Goal: Information Seeking & Learning: Check status

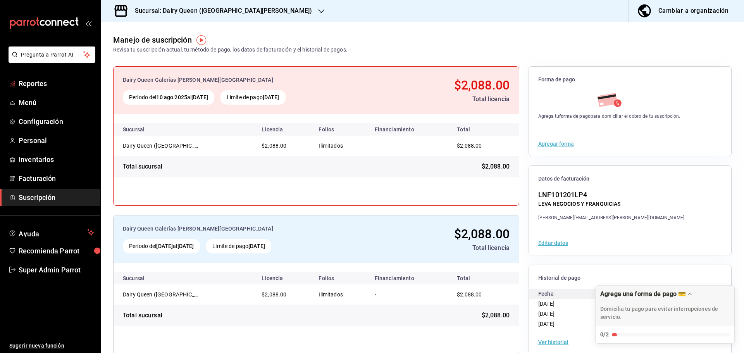
click at [36, 74] on li "Pregunta a Parrot AI" at bounding box center [50, 60] width 94 height 29
click at [17, 89] on link "Reportes" at bounding box center [50, 83] width 100 height 17
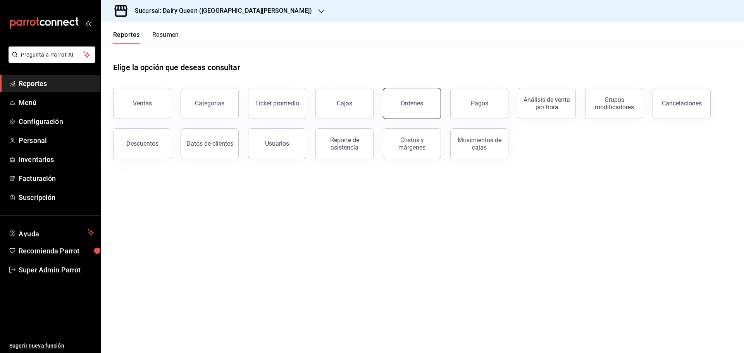
click at [397, 106] on button "Órdenes" at bounding box center [412, 103] width 58 height 31
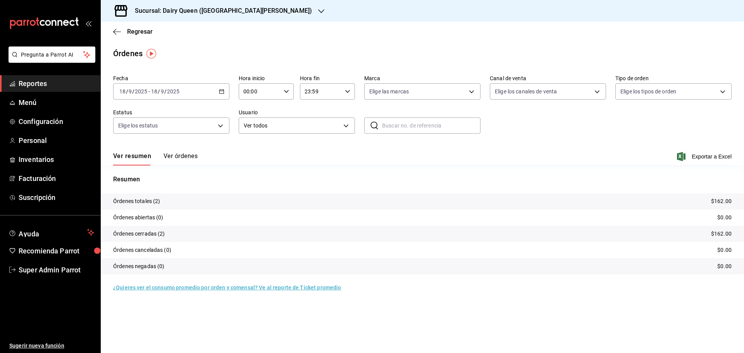
click at [156, 91] on input "18" at bounding box center [154, 91] width 7 height 6
click at [138, 199] on span "Rango de fechas" at bounding box center [150, 202] width 60 height 8
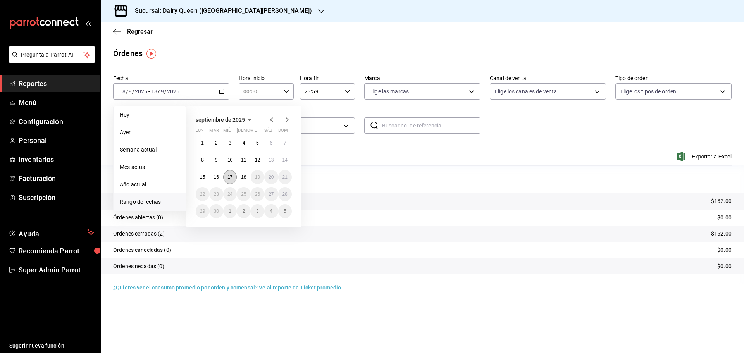
click at [229, 175] on abbr "17" at bounding box center [229, 176] width 5 height 5
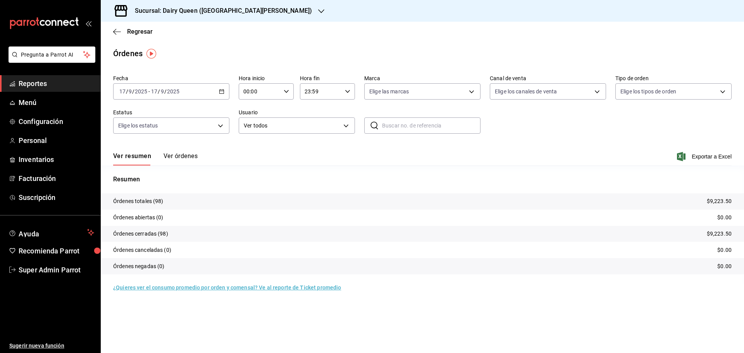
click at [174, 9] on h3 "Sucursal: Dairy Queen ([GEOGRAPHIC_DATA][PERSON_NAME])" at bounding box center [220, 10] width 183 height 9
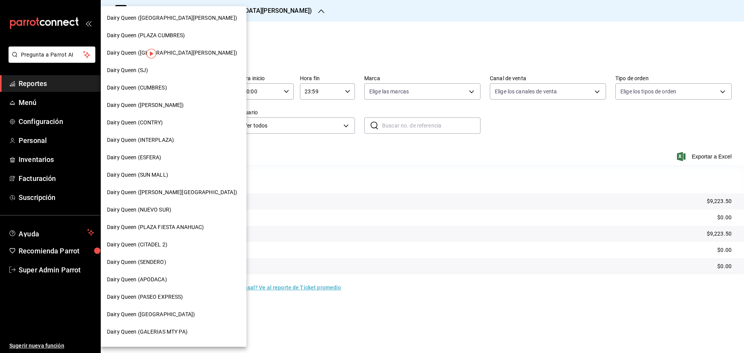
click at [165, 123] on div "Dairy Queen (CONTRY)" at bounding box center [173, 123] width 133 height 8
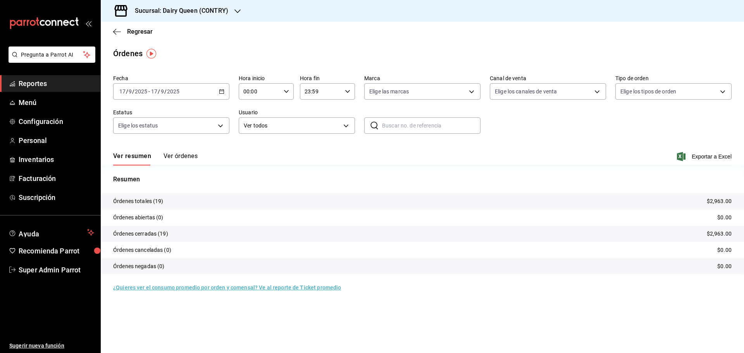
click at [200, 14] on h3 "Sucursal: Dairy Queen (CONTRY)" at bounding box center [179, 10] width 100 height 9
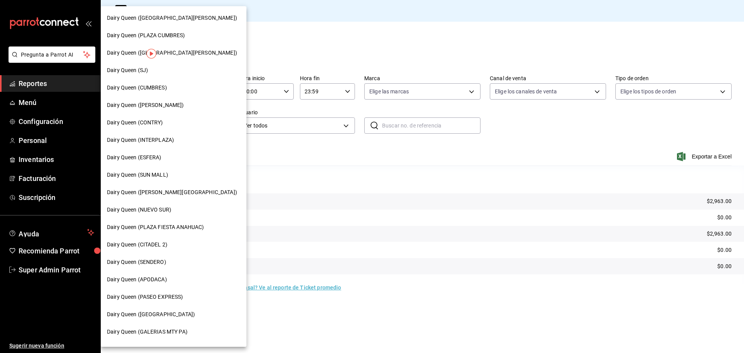
click at [150, 267] on div "Dairy Queen (SENDERO)" at bounding box center [174, 261] width 146 height 17
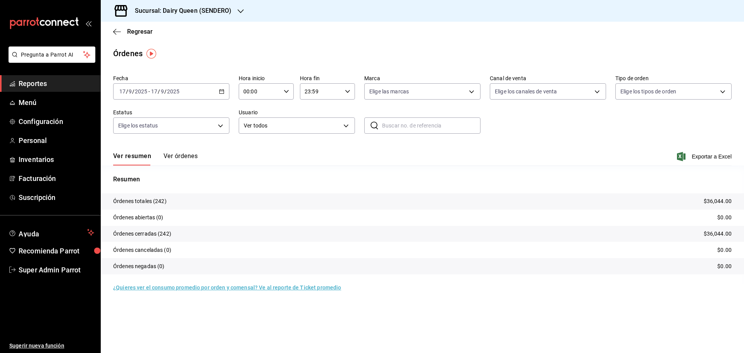
click at [138, 12] on h3 "Sucursal: Dairy Queen (SENDERO)" at bounding box center [180, 10] width 103 height 9
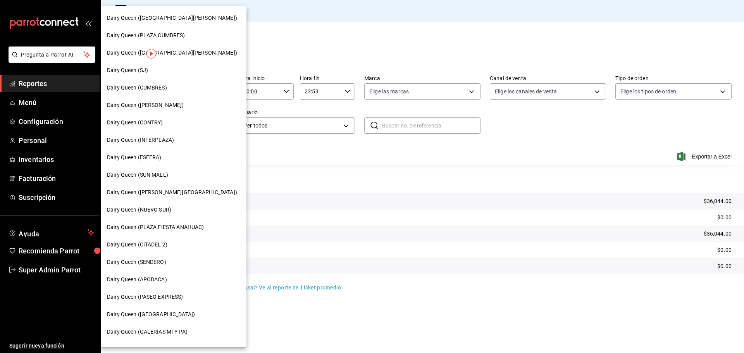
click at [169, 89] on div "Dairy Queen (CUMBRES)" at bounding box center [173, 88] width 133 height 8
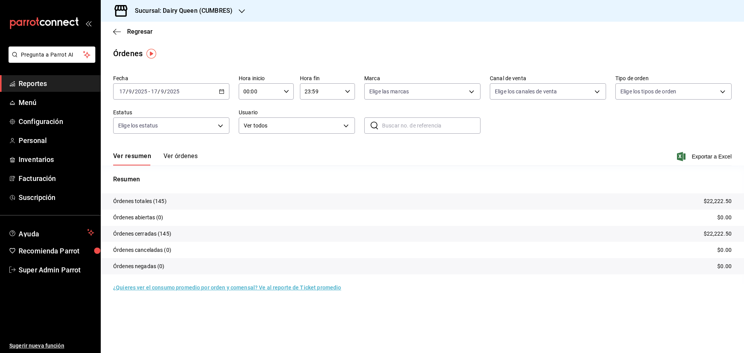
click at [232, 28] on div "Regresar" at bounding box center [422, 32] width 643 height 20
click at [213, 6] on h3 "Sucursal: Dairy Queen (CUMBRES)" at bounding box center [181, 10] width 104 height 9
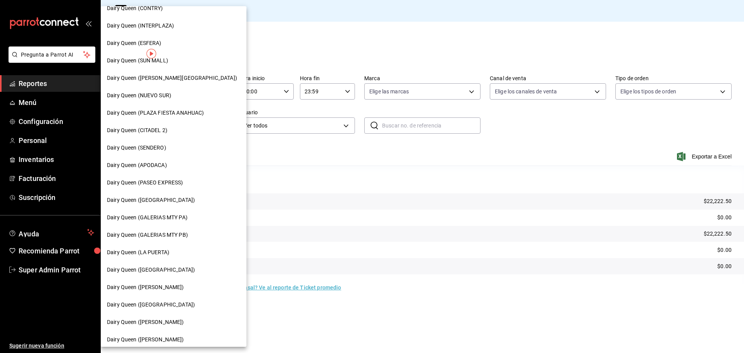
scroll to position [241, 0]
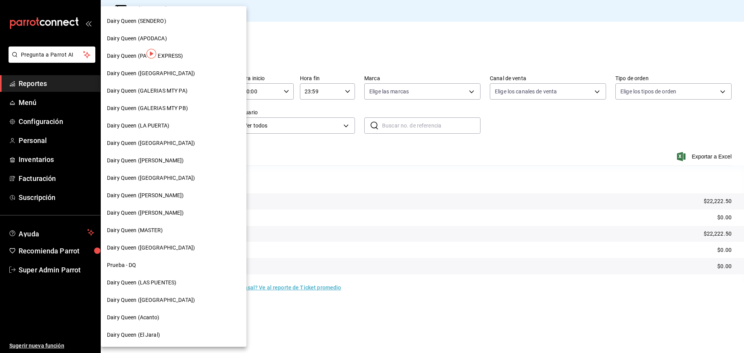
click at [175, 278] on div "Dairy Queen (LAS PUENTES)" at bounding box center [174, 282] width 146 height 17
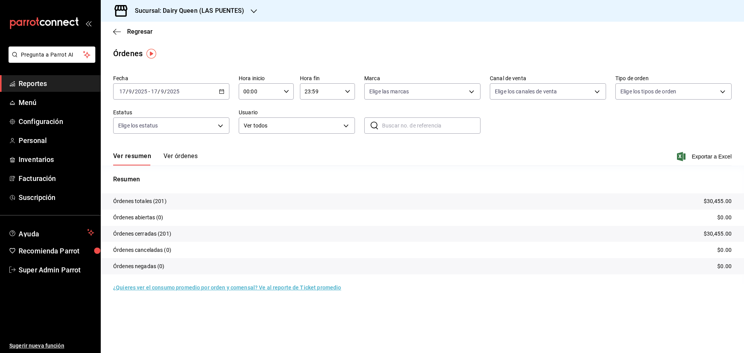
click at [171, 11] on h3 "Sucursal: Dairy Queen (LAS PUENTES)" at bounding box center [187, 10] width 116 height 9
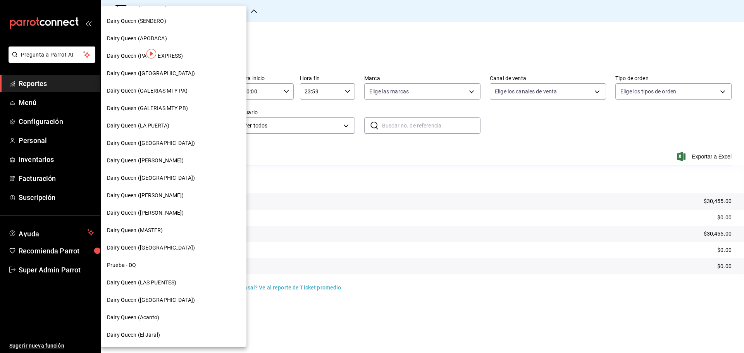
scroll to position [47, 0]
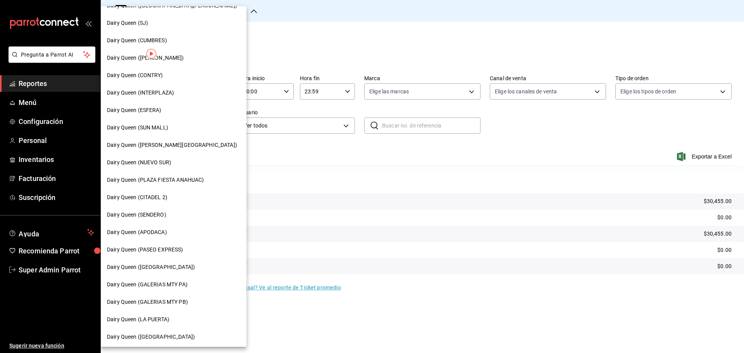
click at [158, 250] on span "Dairy Queen (PASEO EXPRESS)" at bounding box center [145, 250] width 76 height 8
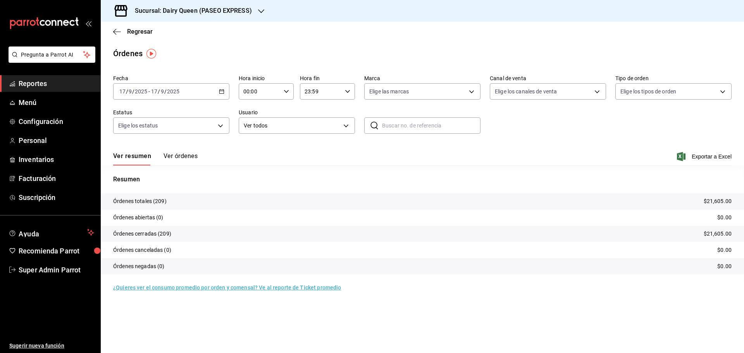
drag, startPoint x: 218, startPoint y: 29, endPoint x: 202, endPoint y: 5, distance: 29.4
click at [217, 24] on div "Regresar" at bounding box center [422, 32] width 643 height 20
click at [178, 6] on h3 "Sucursal: Dairy Queen (PASEO EXPRESS)" at bounding box center [190, 10] width 123 height 9
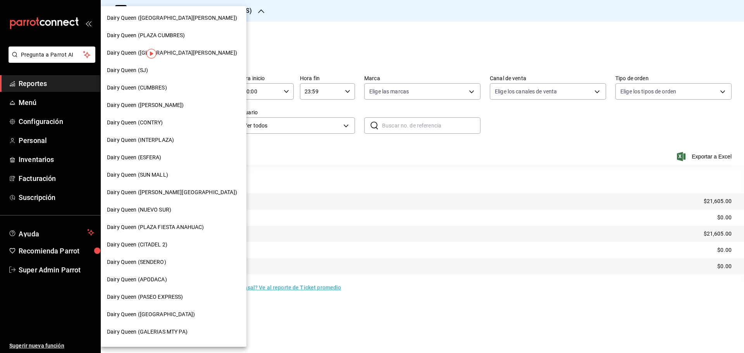
click at [155, 70] on div "Dairy Queen (SJ)" at bounding box center [173, 70] width 133 height 8
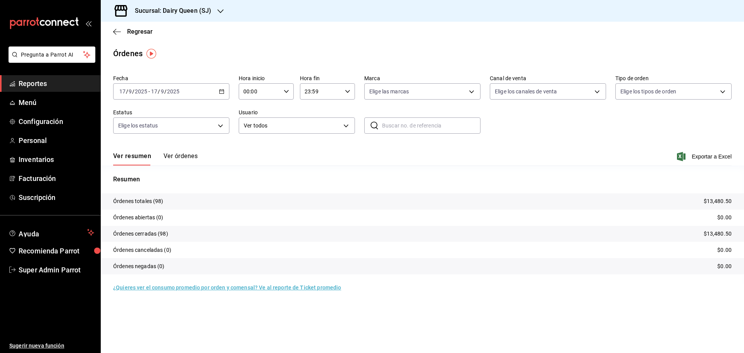
click at [149, 18] on div "Sucursal: Dairy Queen (SJ)" at bounding box center [167, 11] width 120 height 22
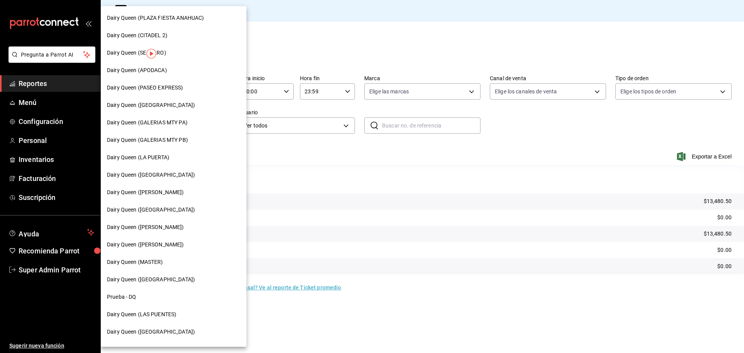
scroll to position [241, 0]
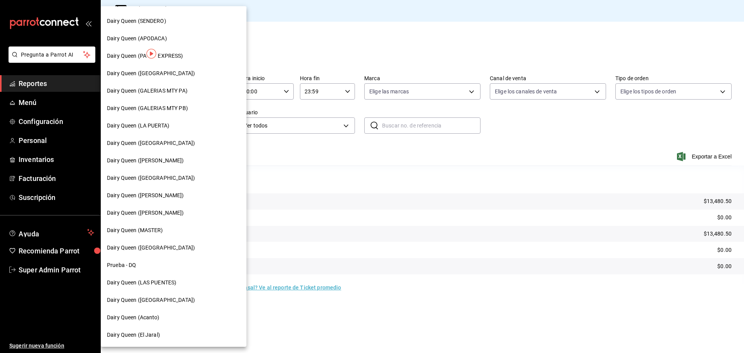
click at [169, 304] on div "Dairy Queen ([GEOGRAPHIC_DATA])" at bounding box center [174, 299] width 146 height 17
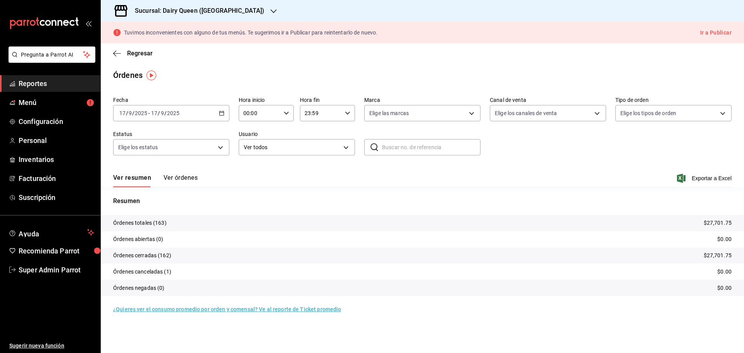
click at [182, 3] on div "Sucursal: Dairy Queen (PLAZA KUNE)" at bounding box center [193, 11] width 173 height 22
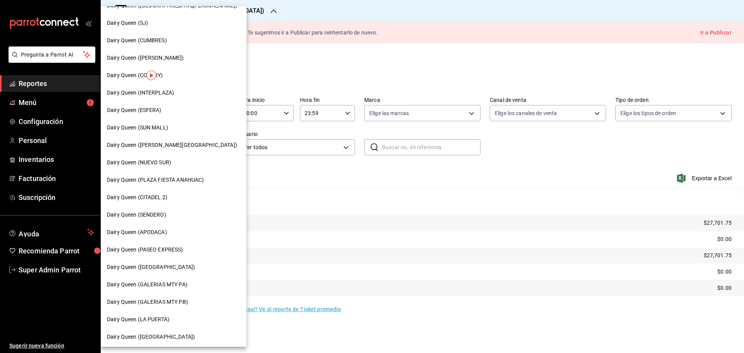
scroll to position [65, 0]
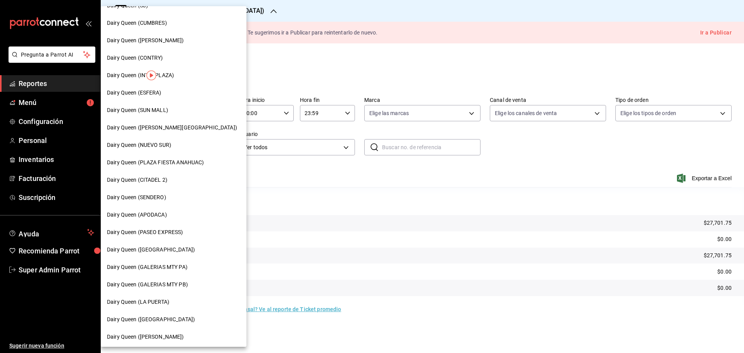
click at [158, 303] on span "Dairy Queen (LA PUERTA)" at bounding box center [138, 302] width 62 height 8
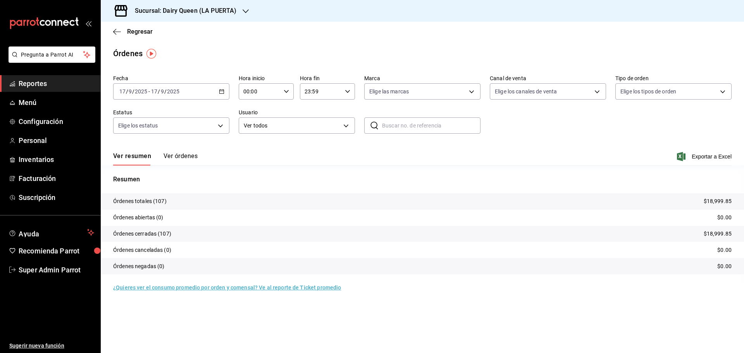
click at [147, 11] on h3 "Sucursal: Dairy Queen (LA PUERTA)" at bounding box center [183, 10] width 108 height 9
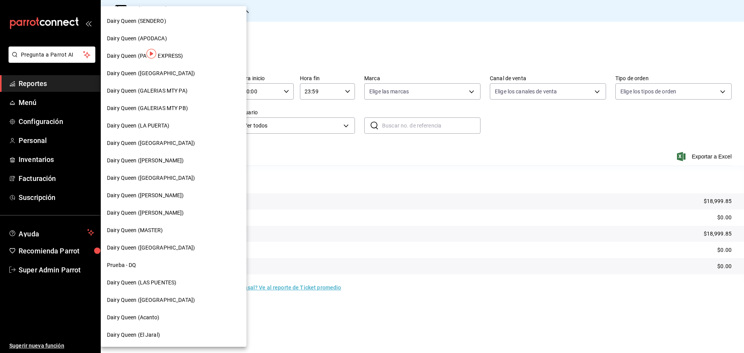
scroll to position [47, 0]
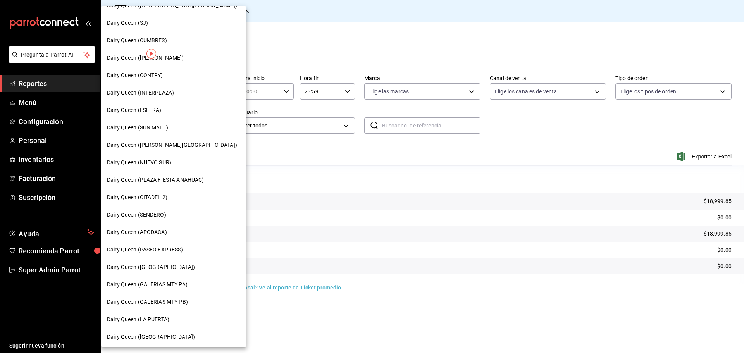
click at [163, 149] on span "Dairy Queen ([PERSON_NAME][GEOGRAPHIC_DATA])" at bounding box center [172, 145] width 130 height 8
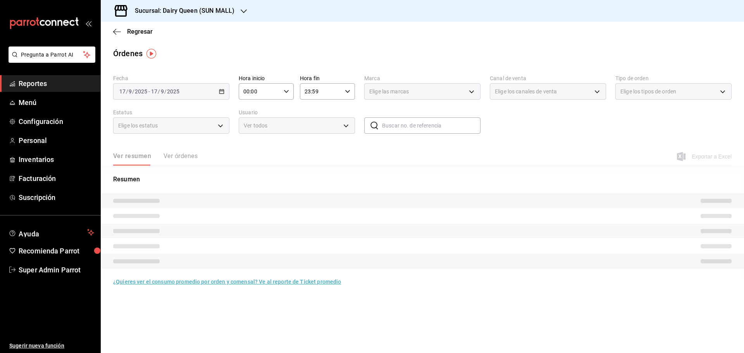
click at [183, 15] on h3 "Sucursal: Dairy Queen (SUN MALL)" at bounding box center [182, 10] width 106 height 9
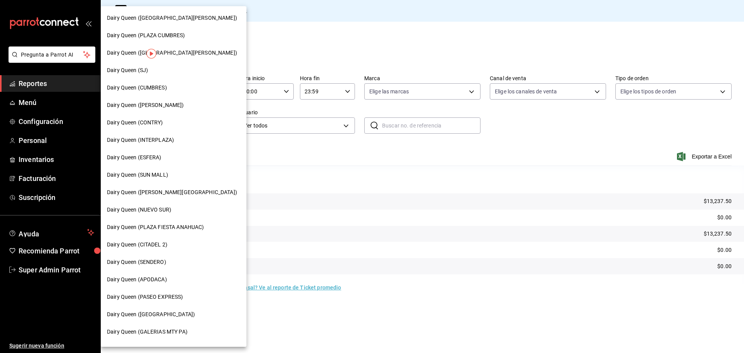
click at [164, 192] on span "Dairy Queen ([PERSON_NAME][GEOGRAPHIC_DATA])" at bounding box center [172, 192] width 130 height 8
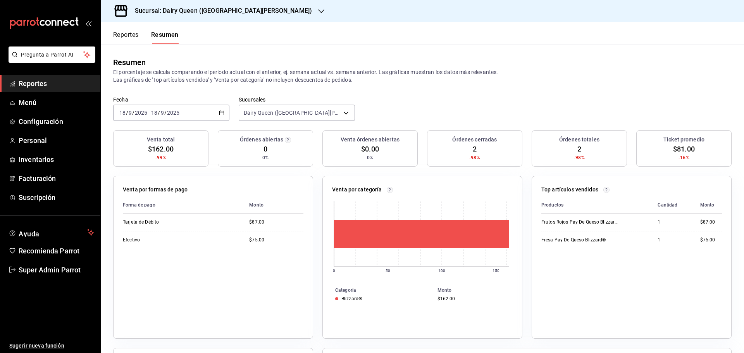
click at [132, 31] on button "Reportes" at bounding box center [126, 37] width 26 height 13
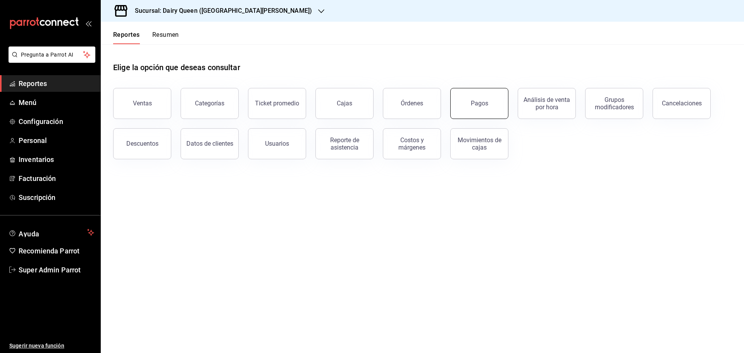
click at [477, 110] on button "Pagos" at bounding box center [479, 103] width 58 height 31
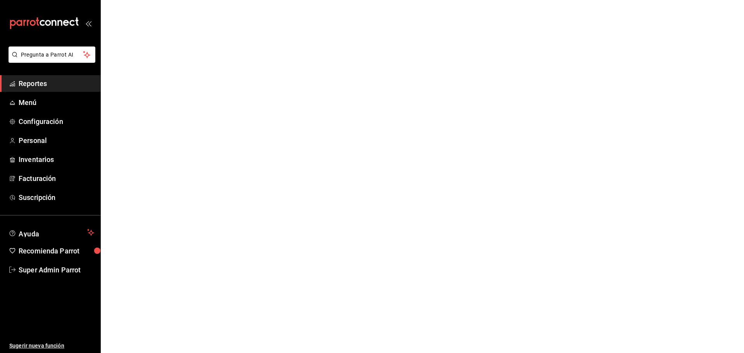
click at [481, 0] on html "Pregunta a Parrot AI Reportes Menú Configuración Personal Inventarios Facturaci…" at bounding box center [372, 0] width 744 height 0
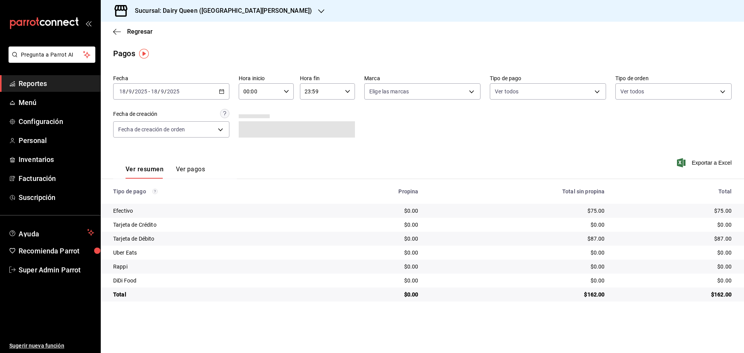
click at [161, 95] on div "[DATE] [DATE] - [DATE] [DATE]" at bounding box center [171, 91] width 116 height 16
click at [153, 206] on span "Rango de fechas" at bounding box center [150, 202] width 60 height 8
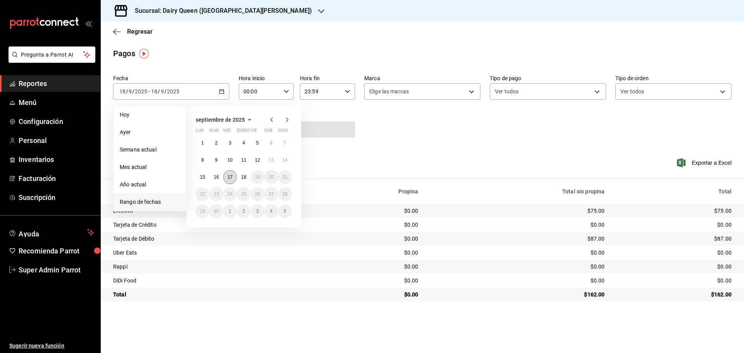
click at [229, 174] on button "17" at bounding box center [230, 177] width 14 height 14
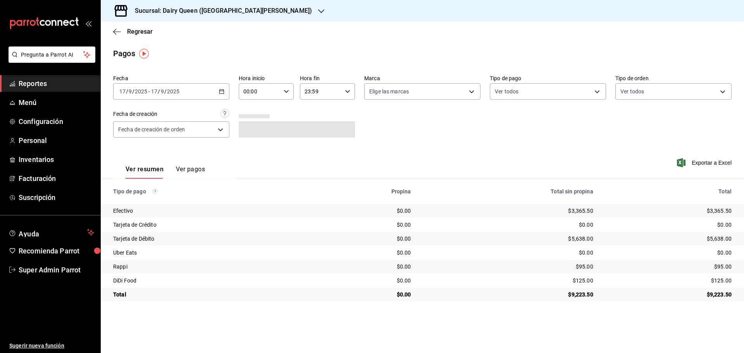
click at [175, 10] on h3 "Sucursal: Dairy Queen ([GEOGRAPHIC_DATA][PERSON_NAME])" at bounding box center [220, 10] width 183 height 9
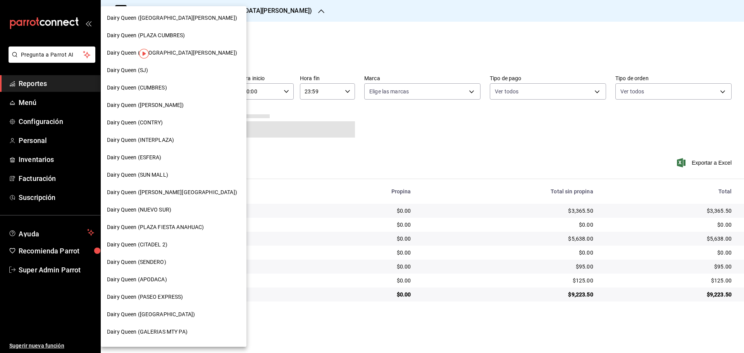
click at [151, 129] on div "Dairy Queen (CONTRY)" at bounding box center [174, 122] width 146 height 17
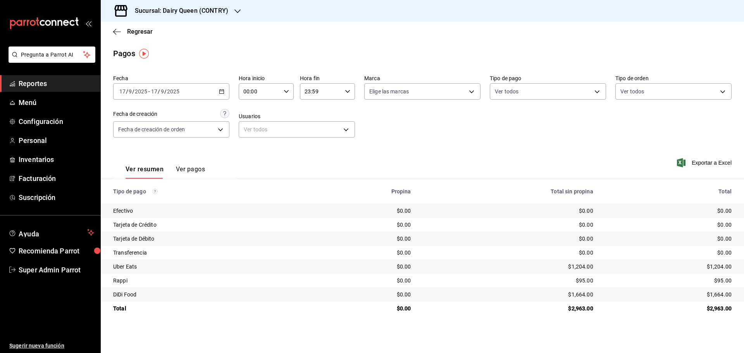
click at [163, 9] on h3 "Sucursal: Dairy Queen (CONTRY)" at bounding box center [179, 10] width 100 height 9
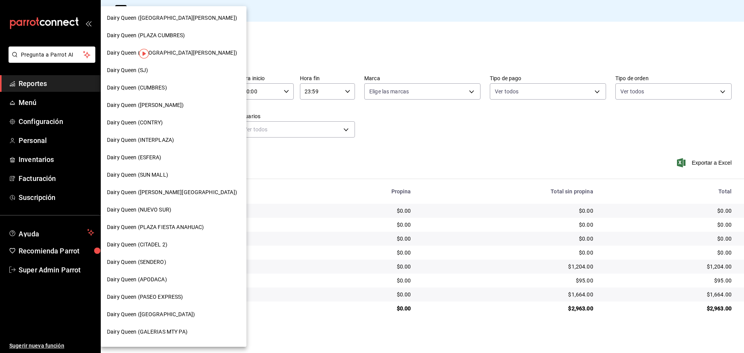
click at [148, 268] on div "Dairy Queen (SENDERO)" at bounding box center [174, 261] width 146 height 17
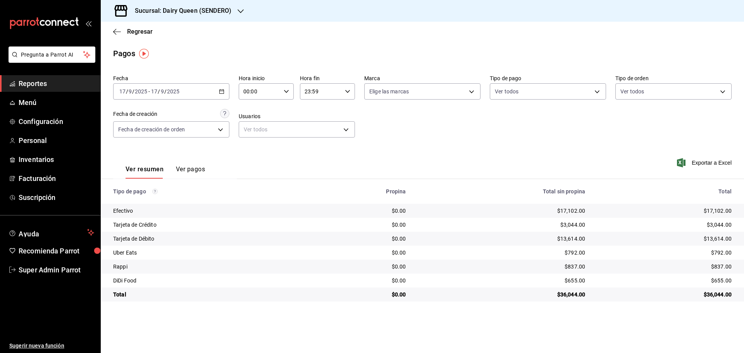
click at [181, 10] on h3 "Sucursal: Dairy Queen (SENDERO)" at bounding box center [180, 10] width 103 height 9
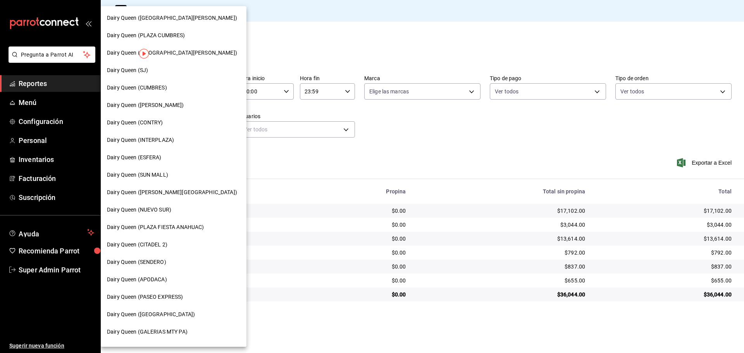
click at [169, 89] on div "Dairy Queen (CUMBRES)" at bounding box center [173, 88] width 133 height 8
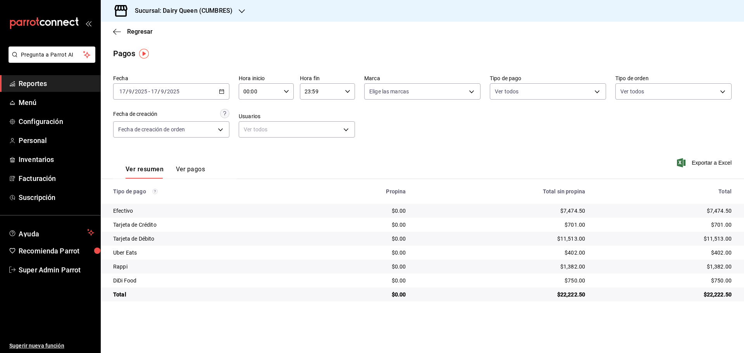
click at [163, 10] on h3 "Sucursal: Dairy Queen (CUMBRES)" at bounding box center [181, 10] width 104 height 9
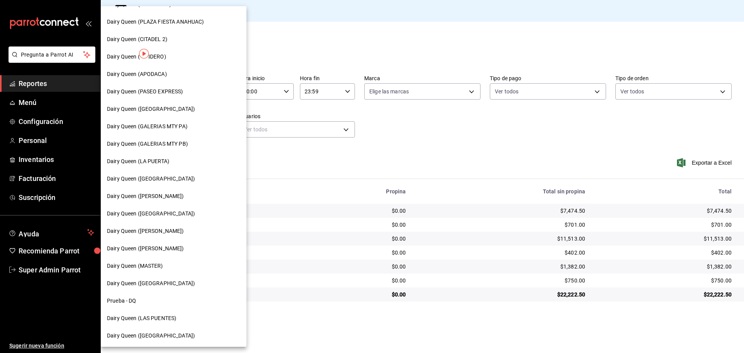
scroll to position [241, 0]
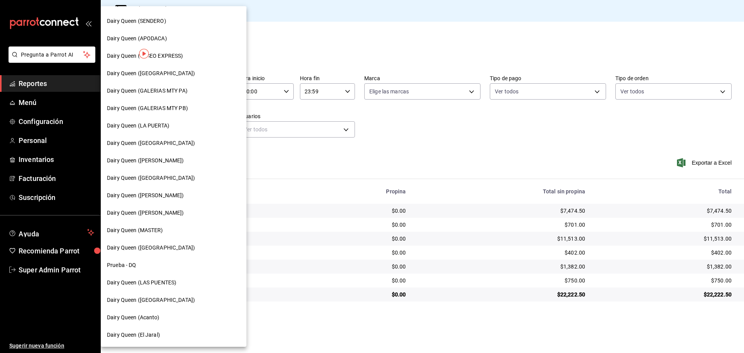
click at [172, 280] on span "Dairy Queen (LAS PUENTES)" at bounding box center [141, 283] width 69 height 8
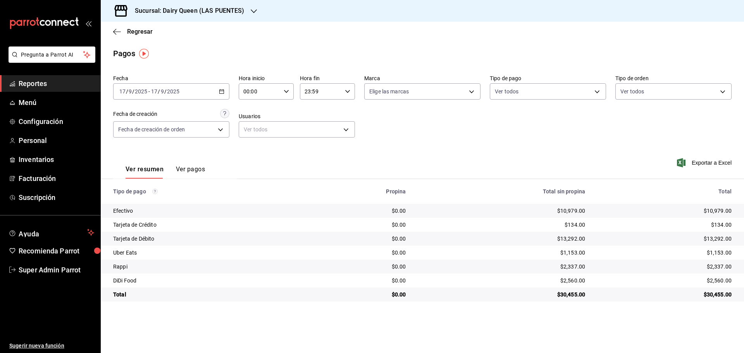
click at [161, 13] on h3 "Sucursal: Dairy Queen (LAS PUENTES)" at bounding box center [187, 10] width 116 height 9
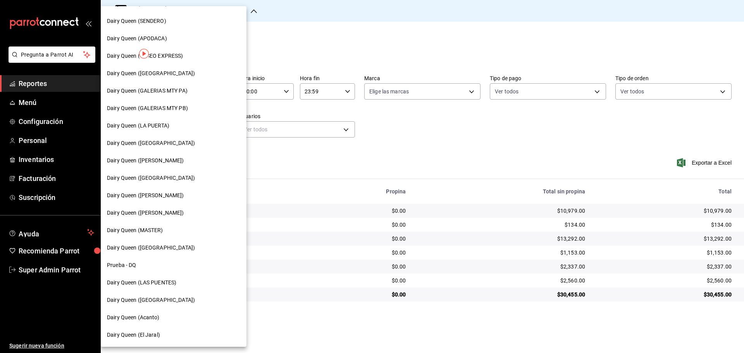
scroll to position [0, 0]
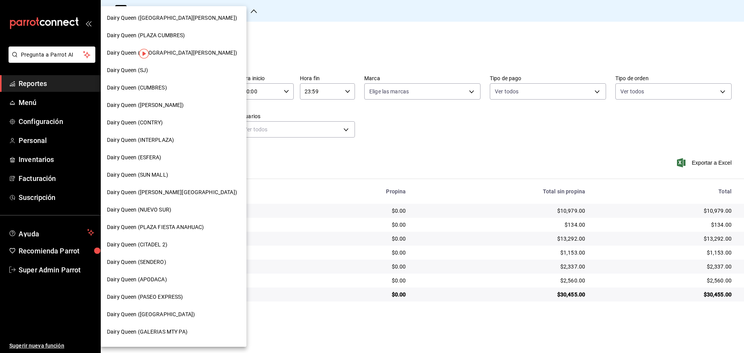
click at [156, 302] on div "Dairy Queen (PASEO EXPRESS)" at bounding box center [174, 296] width 146 height 17
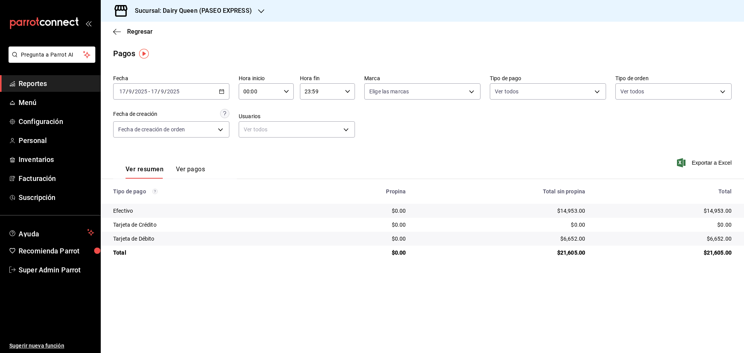
click at [149, 13] on h3 "Sucursal: Dairy Queen (PASEO EXPRESS)" at bounding box center [190, 10] width 123 height 9
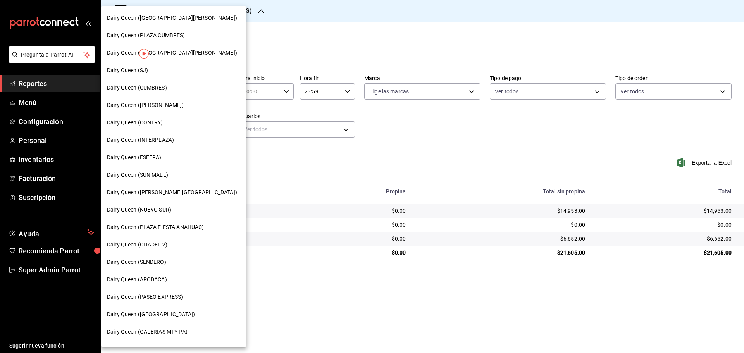
click at [142, 67] on span "Dairy Queen (SJ)" at bounding box center [127, 70] width 41 height 8
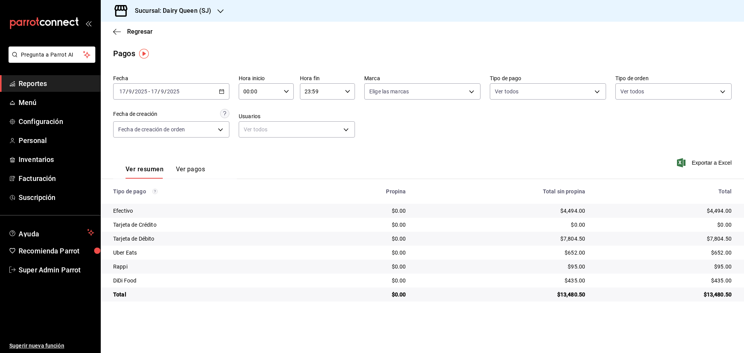
click at [160, 18] on div "Sucursal: Dairy Queen (SJ)" at bounding box center [167, 11] width 120 height 22
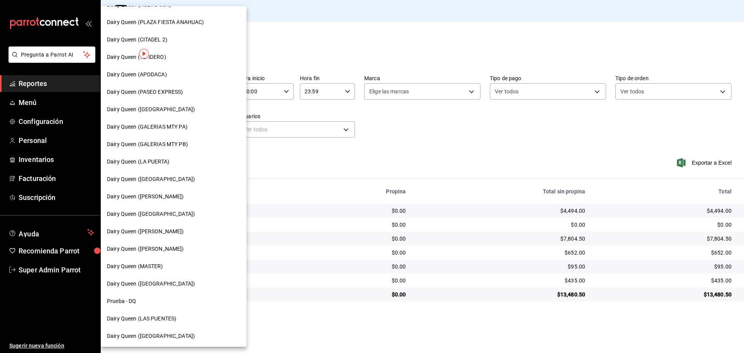
scroll to position [241, 0]
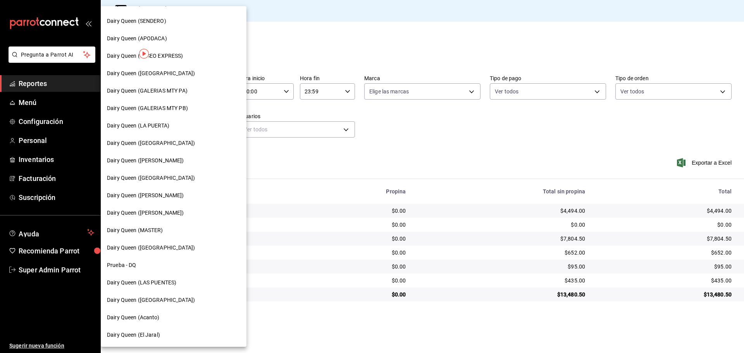
click at [166, 300] on span "Dairy Queen ([GEOGRAPHIC_DATA])" at bounding box center [151, 300] width 88 height 8
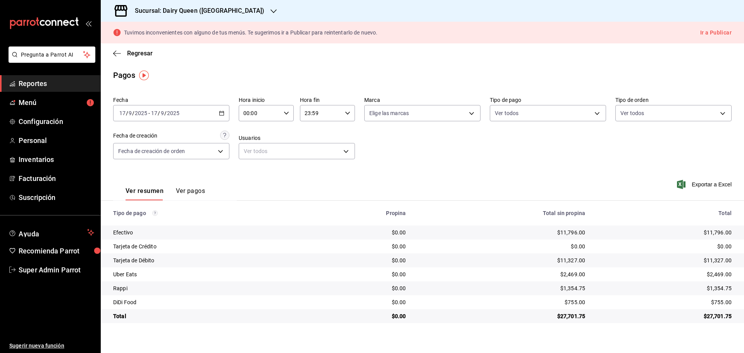
click at [171, 15] on div "Sucursal: Dairy Queen (PLAZA KUNE)" at bounding box center [193, 11] width 173 height 22
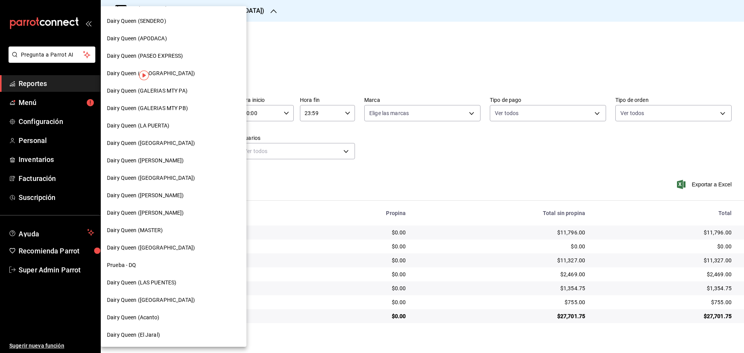
click at [169, 122] on span "Dairy Queen (LA PUERTA)" at bounding box center [138, 126] width 62 height 8
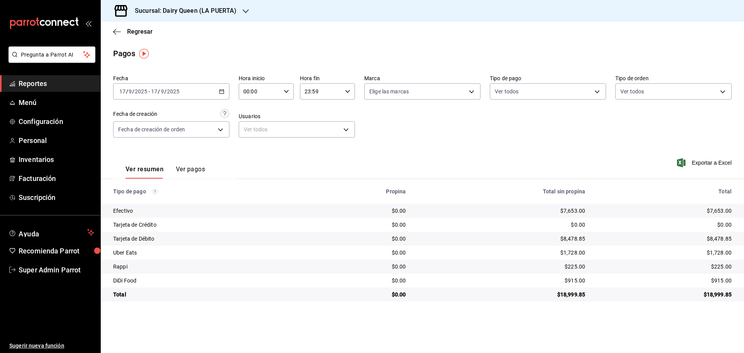
click at [163, 10] on h3 "Sucursal: Dairy Queen (LA PUERTA)" at bounding box center [183, 10] width 108 height 9
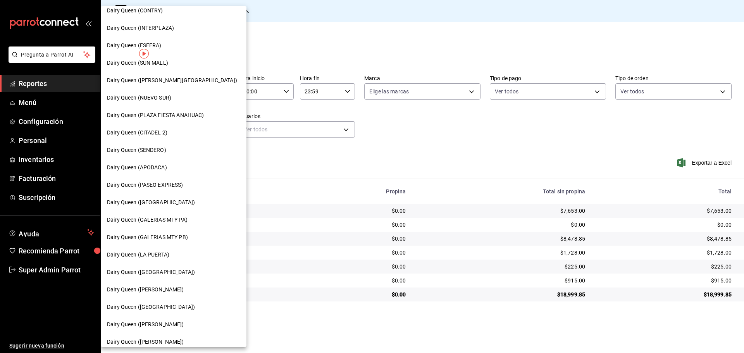
scroll to position [0, 0]
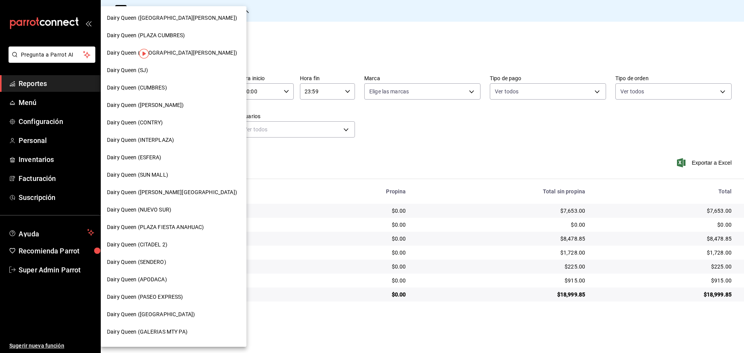
click at [157, 175] on span "Dairy Queen (SUN MALL)" at bounding box center [137, 175] width 61 height 8
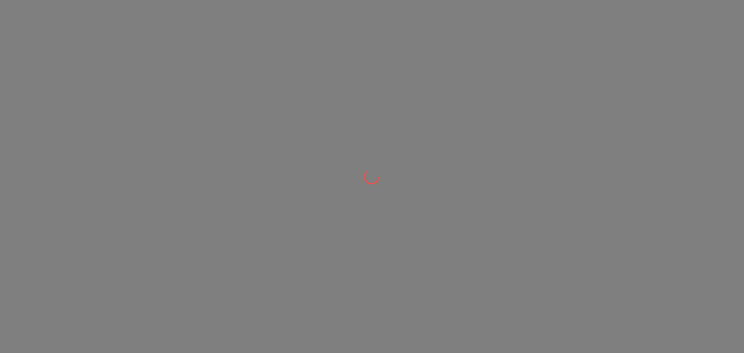
click at [149, 194] on div at bounding box center [372, 176] width 744 height 353
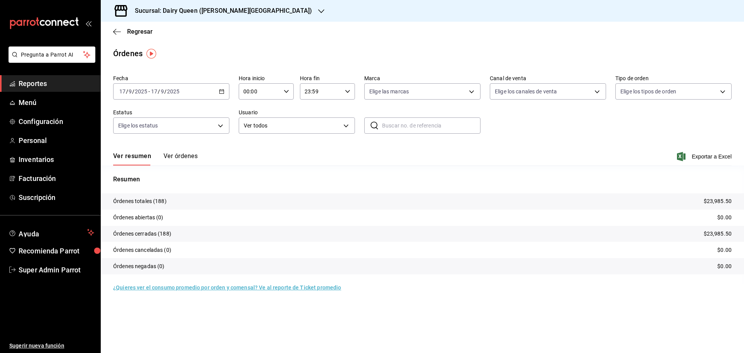
click at [151, 10] on h3 "Sucursal: Dairy Queen ([PERSON_NAME][GEOGRAPHIC_DATA])" at bounding box center [220, 10] width 183 height 9
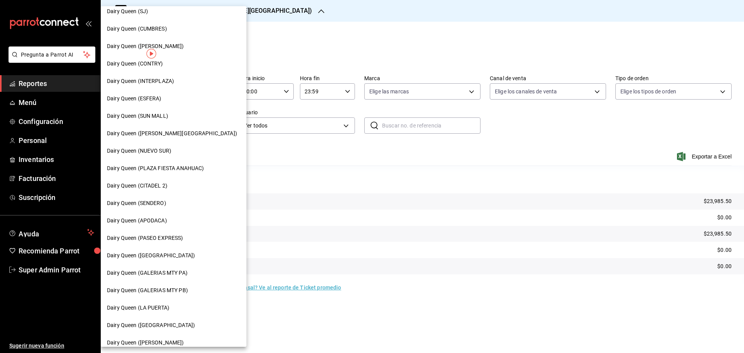
scroll to position [129, 0]
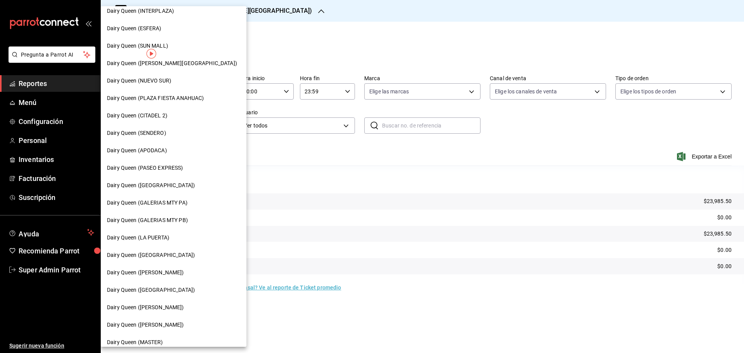
click at [158, 186] on span "Dairy Queen ([GEOGRAPHIC_DATA])" at bounding box center [151, 185] width 88 height 8
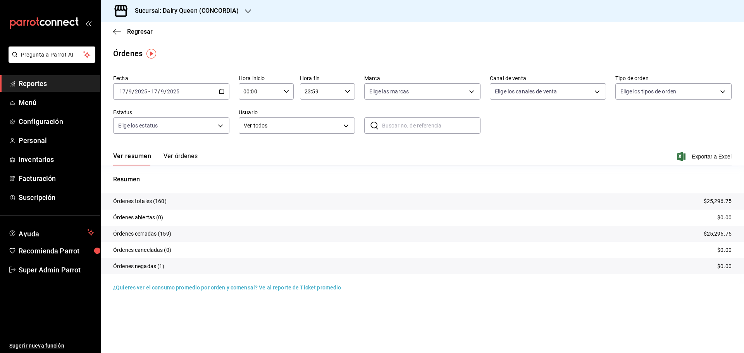
click at [165, 23] on div "Regresar" at bounding box center [422, 32] width 643 height 20
click at [167, 11] on h3 "Sucursal: Dairy Queen (CONCORDIA)" at bounding box center [184, 10] width 110 height 9
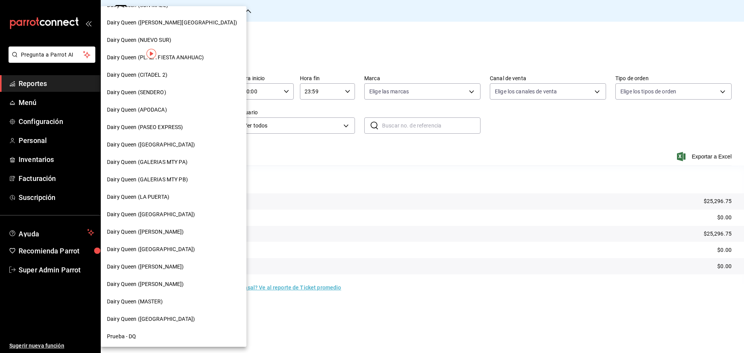
scroll to position [194, 0]
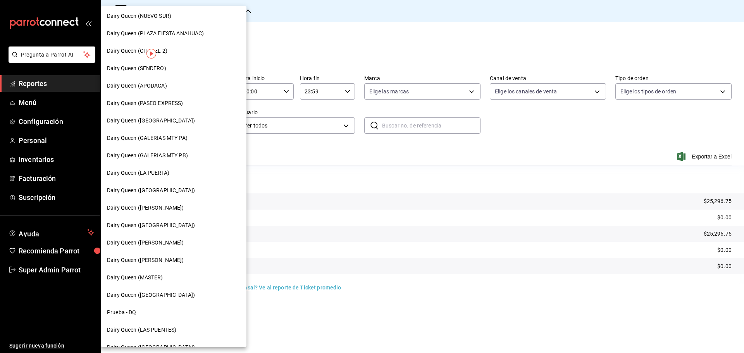
click at [165, 228] on span "Dairy Queen ([GEOGRAPHIC_DATA])" at bounding box center [151, 225] width 88 height 8
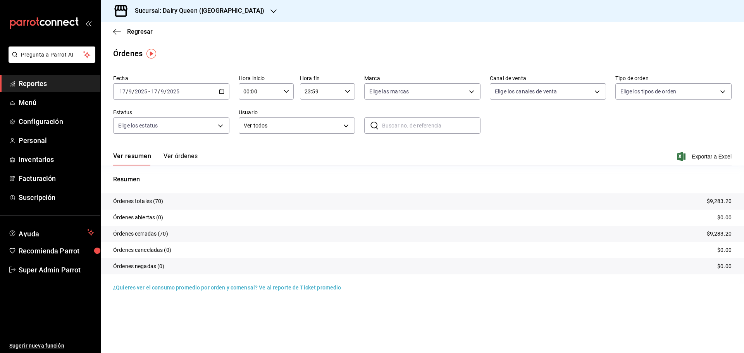
click at [159, 11] on h3 "Sucursal: Dairy Queen (Plaza Paraíso)" at bounding box center [197, 10] width 136 height 9
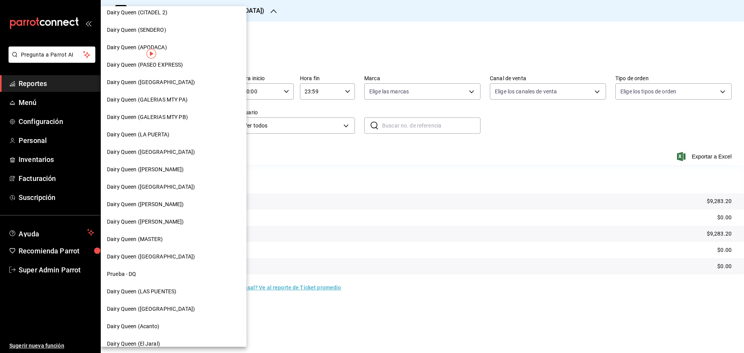
scroll to position [241, 0]
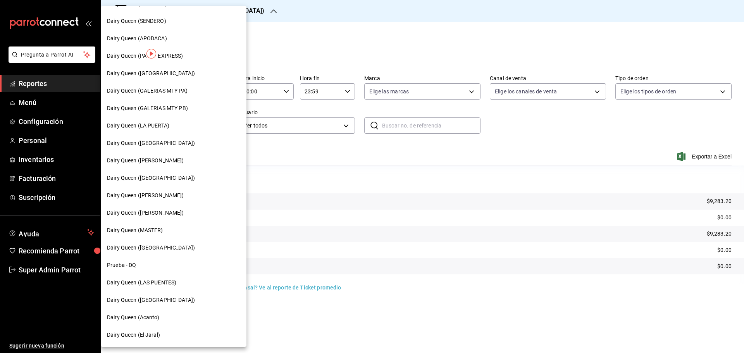
click at [183, 195] on span "Dairy Queen ([PERSON_NAME])" at bounding box center [145, 195] width 77 height 8
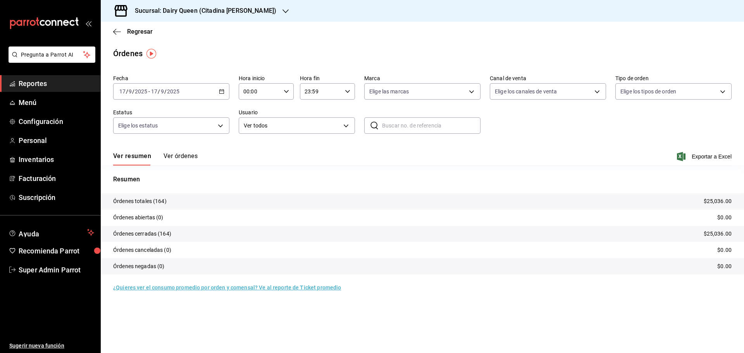
click at [207, 12] on h3 "Sucursal: Dairy Queen (Citadina Escobedo)" at bounding box center [203, 10] width 148 height 9
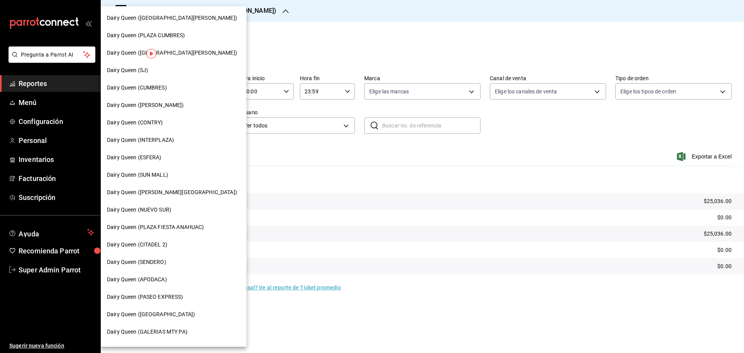
click at [175, 58] on div "Dairy Queen ([GEOGRAPHIC_DATA][PERSON_NAME])" at bounding box center [174, 52] width 146 height 17
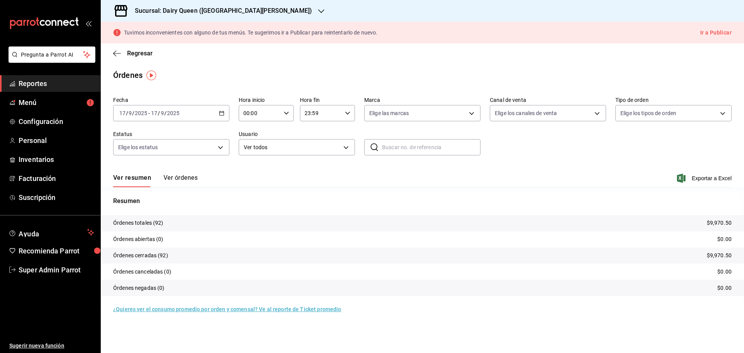
click at [163, 5] on div "Sucursal: Dairy Queen (PLAZA FIESTA SAN AGUSTIN)" at bounding box center [217, 11] width 220 height 22
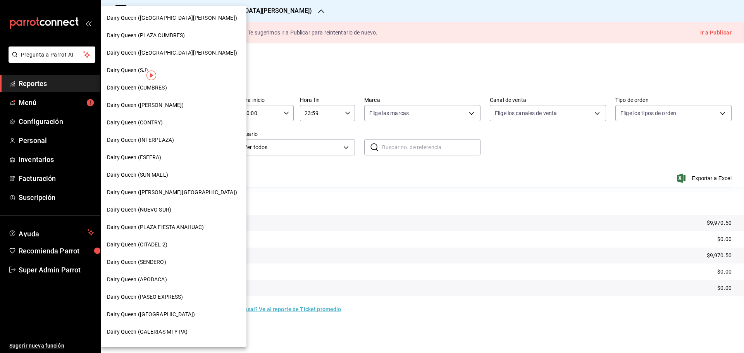
click at [167, 106] on span "Dairy Queen ([PERSON_NAME])" at bounding box center [145, 105] width 77 height 8
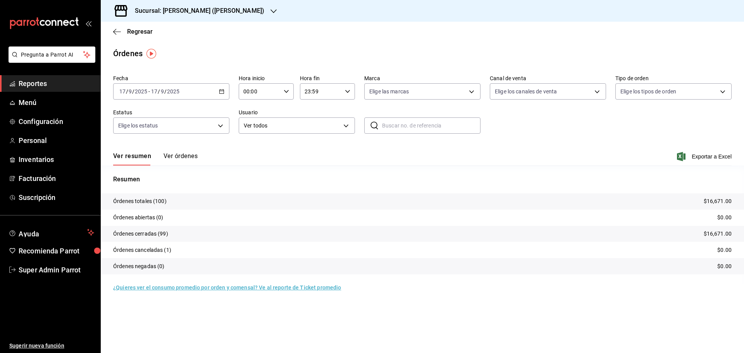
click at [163, 8] on h3 "Sucursal: Dairy Queen (HUMBERTO)" at bounding box center [197, 10] width 136 height 9
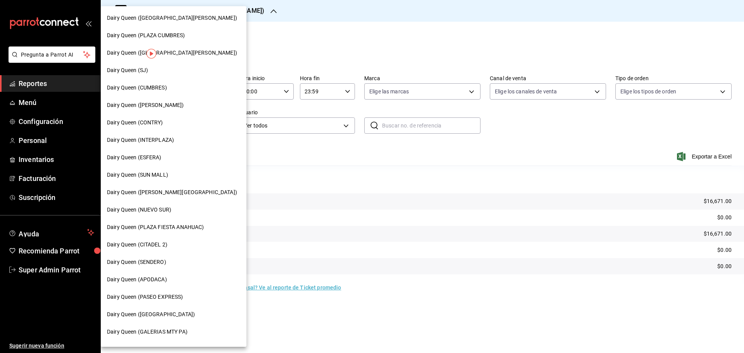
click at [178, 16] on span "Dairy Queen ([GEOGRAPHIC_DATA][PERSON_NAME])" at bounding box center [172, 18] width 130 height 8
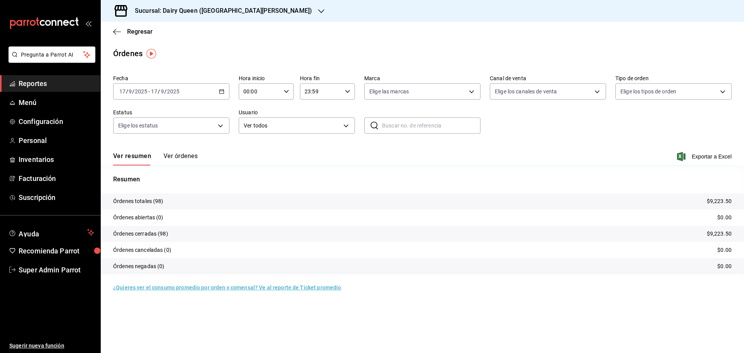
click at [175, 5] on div "Sucursal: Dairy Queen (GALERIAS VALLE ORIENTE)" at bounding box center [217, 11] width 220 height 22
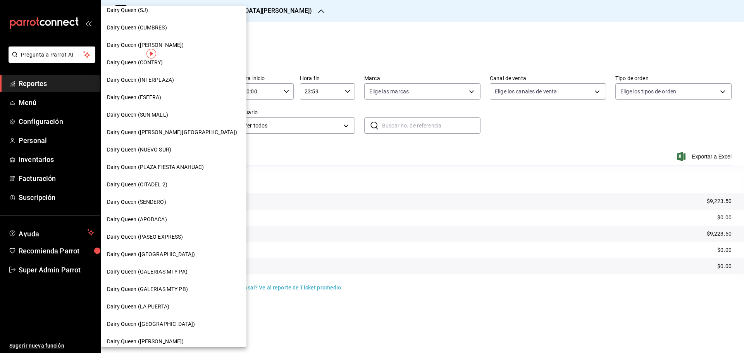
scroll to position [129, 0]
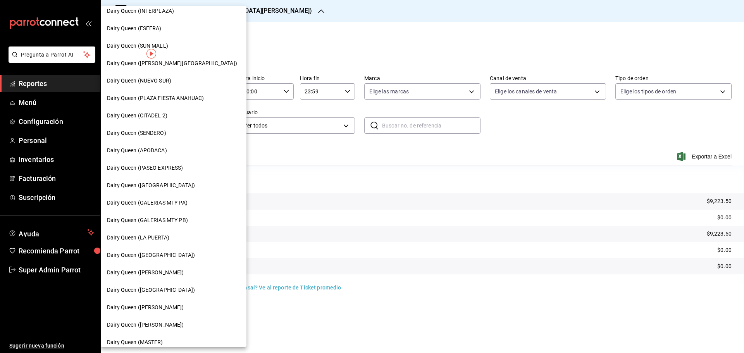
click at [162, 217] on span "Dairy Queen (GALERIAS MTY PB)" at bounding box center [147, 220] width 81 height 8
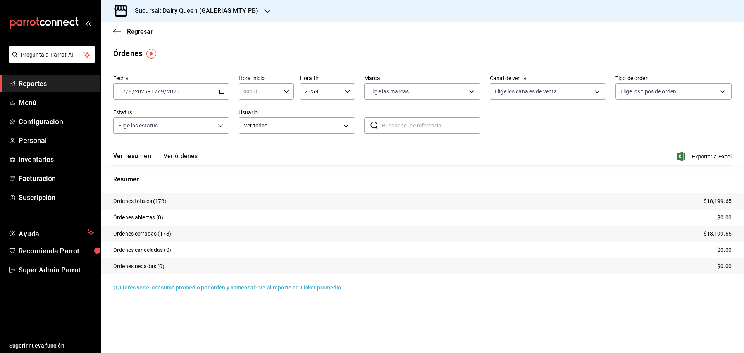
click at [181, 11] on h3 "Sucursal: Dairy Queen (GALERIAS MTY PB)" at bounding box center [193, 10] width 129 height 9
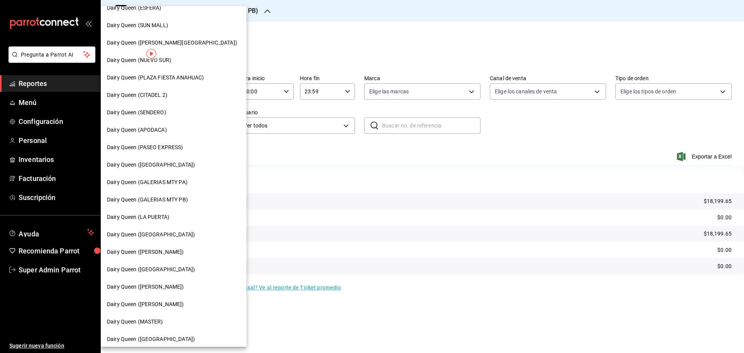
scroll to position [194, 0]
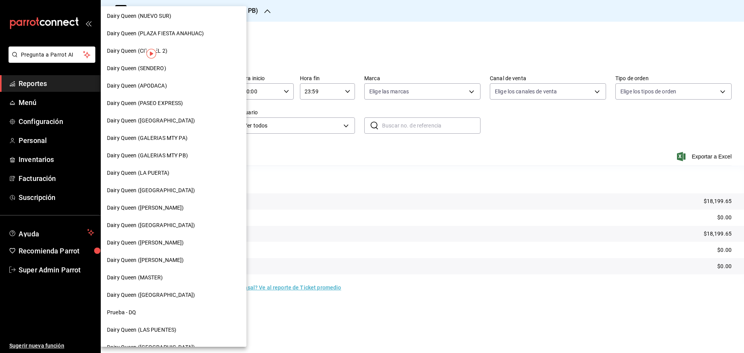
click at [186, 138] on span "Dairy Queen (GALERIAS MTY PA)" at bounding box center [147, 138] width 81 height 8
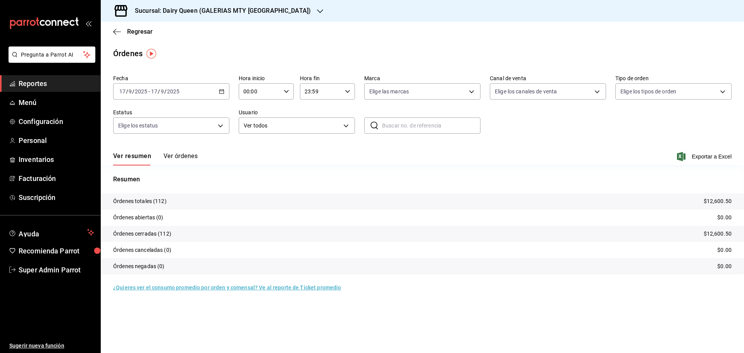
click at [220, 15] on h3 "Sucursal: Dairy Queen (GALERIAS MTY PA)" at bounding box center [220, 10] width 182 height 9
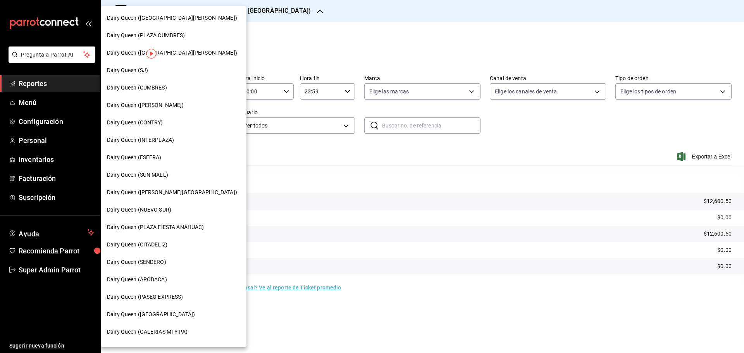
click at [176, 179] on div "Dairy Queen (SUN MALL)" at bounding box center [173, 175] width 133 height 8
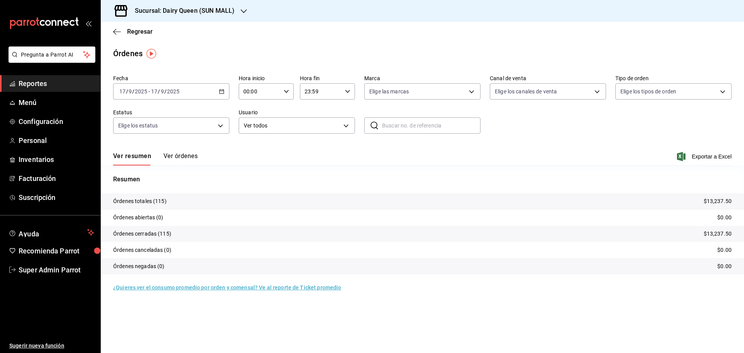
click at [194, 9] on h3 "Sucursal: Dairy Queen (SUN MALL)" at bounding box center [182, 10] width 106 height 9
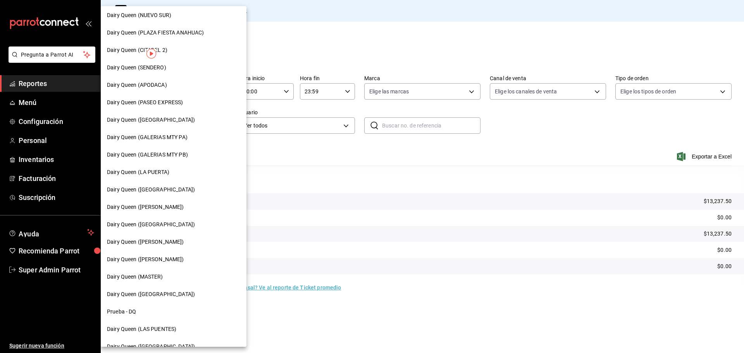
scroll to position [241, 0]
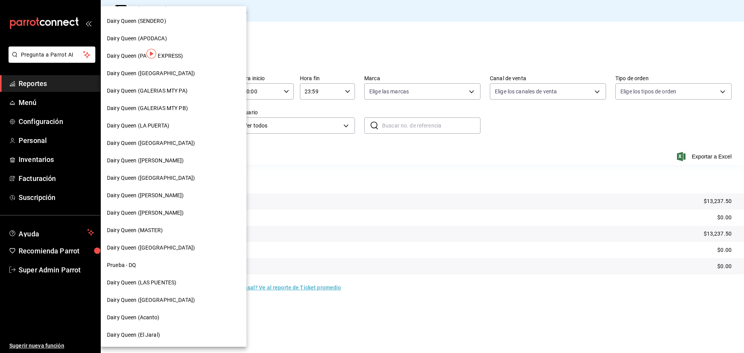
click at [173, 42] on div "Dairy Queen (APODACA)" at bounding box center [173, 38] width 133 height 8
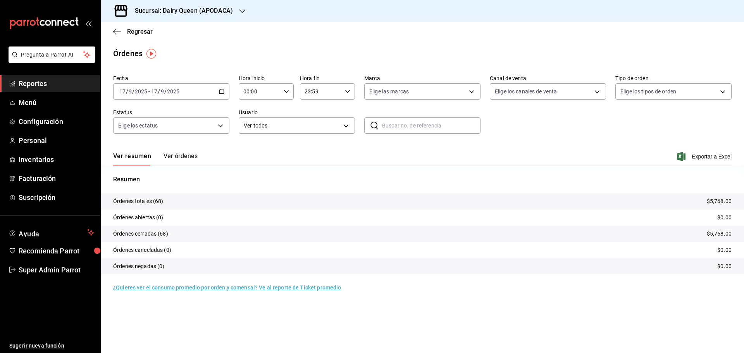
click at [147, 14] on h3 "Sucursal: Dairy Queen (APODACA)" at bounding box center [181, 10] width 104 height 9
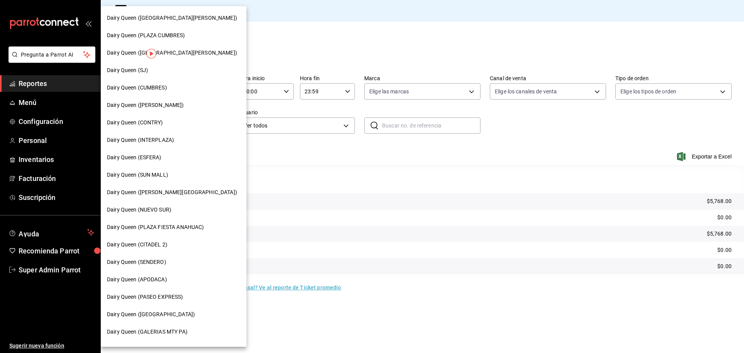
click at [157, 206] on span "Dairy Queen (NUEVO SUR)" at bounding box center [139, 210] width 64 height 8
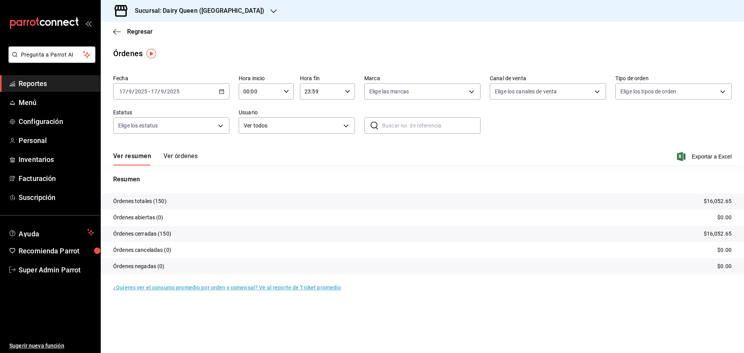
click at [154, 4] on div "Sucursal: Dairy Queen (NUEVO SUR)" at bounding box center [193, 11] width 173 height 22
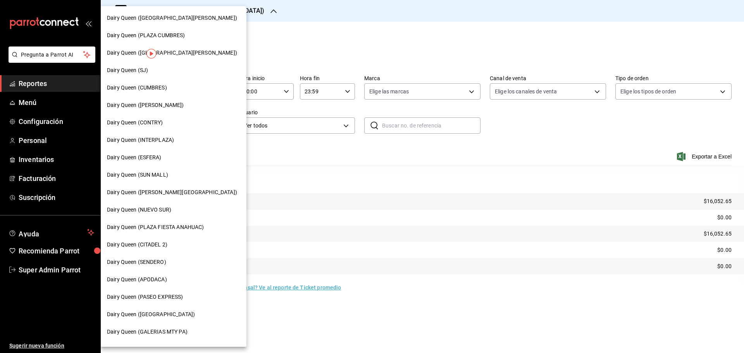
click at [162, 160] on div "Dairy Queen (ESFERA)" at bounding box center [173, 157] width 133 height 8
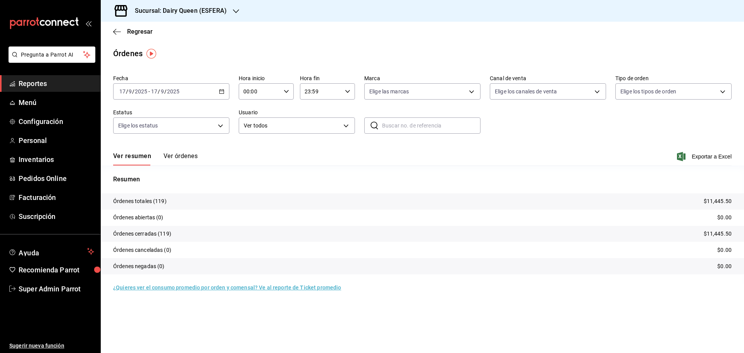
click at [175, 14] on h3 "Sucursal: Dairy Queen (ESFERA)" at bounding box center [178, 10] width 98 height 9
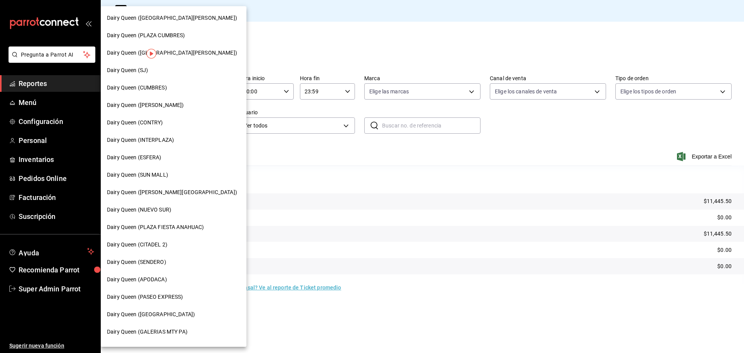
scroll to position [241, 0]
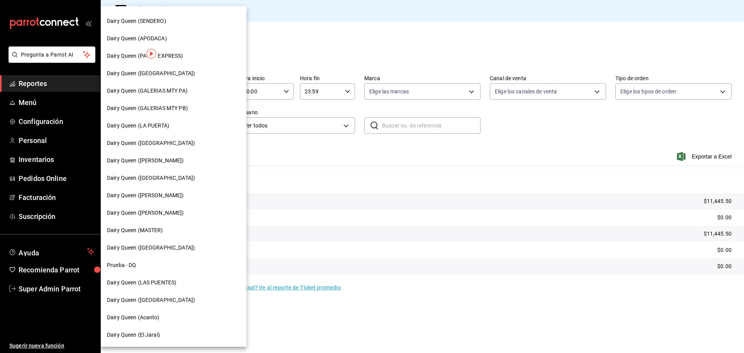
click at [161, 163] on span "Dairy Queen ([PERSON_NAME])" at bounding box center [145, 160] width 77 height 8
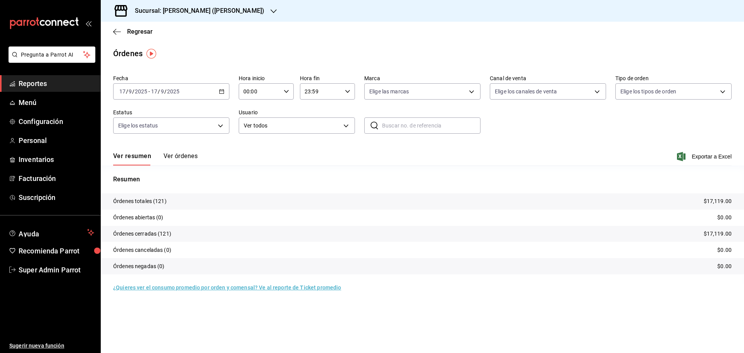
click at [161, 10] on h3 "Sucursal: [PERSON_NAME] ([PERSON_NAME])" at bounding box center [197, 10] width 136 height 9
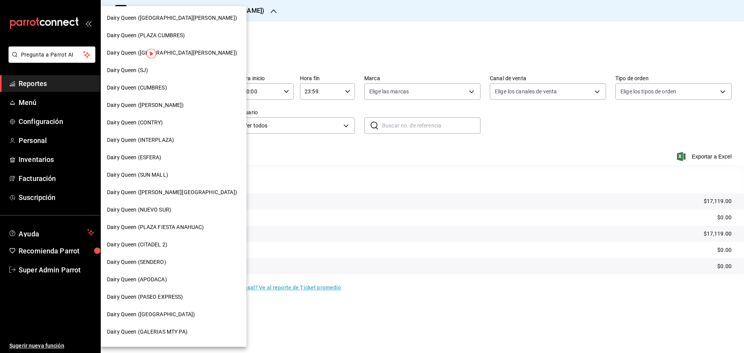
click at [162, 145] on div "Dairy Queen (INTERPLAZA)" at bounding box center [174, 139] width 146 height 17
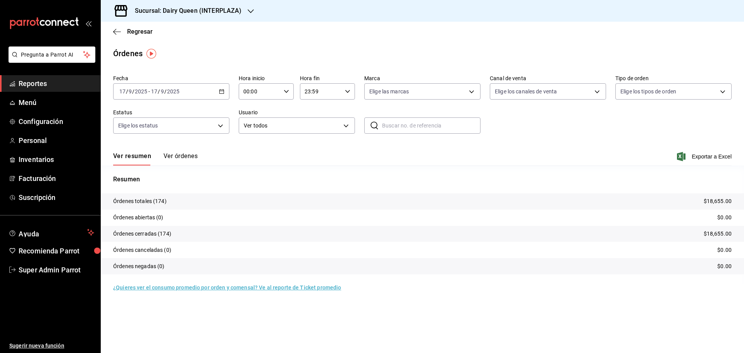
click at [169, 9] on h3 "Sucursal: Dairy Queen (INTERPLAZA)" at bounding box center [185, 10] width 113 height 9
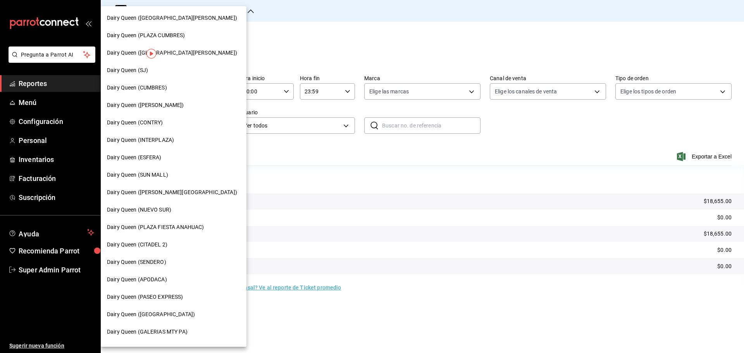
click at [166, 248] on span "Dairy Queen (CITADEL 2)" at bounding box center [137, 245] width 60 height 8
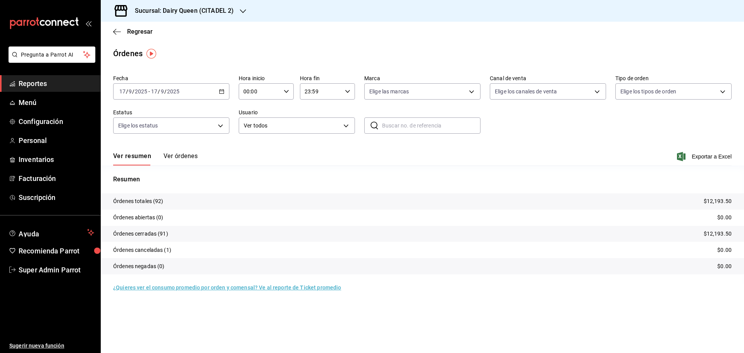
click at [157, 9] on h3 "Sucursal: Dairy Queen (CITADEL 2)" at bounding box center [181, 10] width 105 height 9
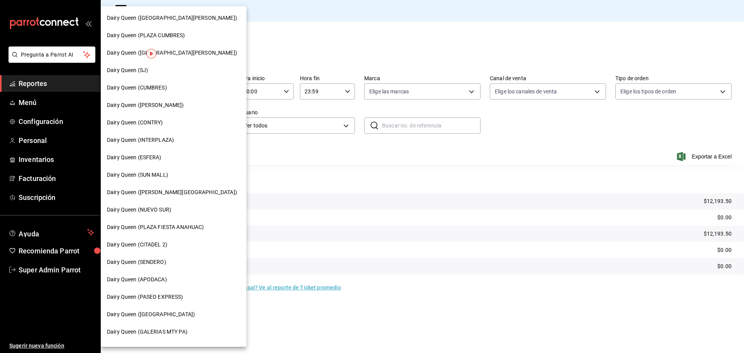
click at [180, 31] on span "Dairy Queen (PLAZA CUMBRES)" at bounding box center [146, 35] width 78 height 8
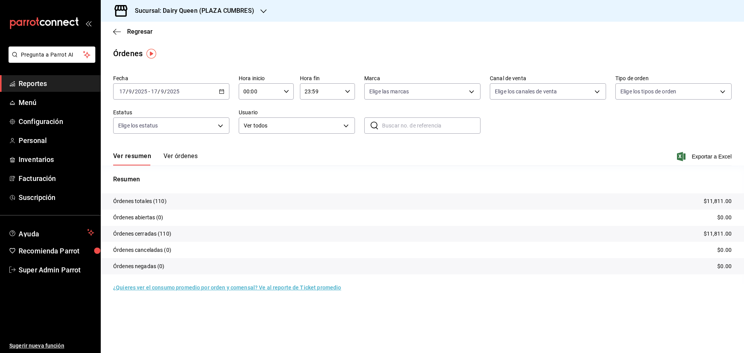
click at [139, 2] on div "Sucursal: Dairy Queen (PLAZA CUMBRES)" at bounding box center [188, 11] width 163 height 22
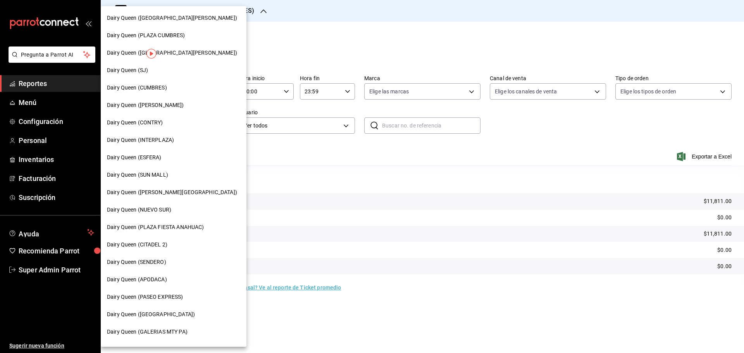
click at [194, 231] on span "Dairy Queen (PLAZA FIESTA ANAHUAC)" at bounding box center [155, 227] width 97 height 8
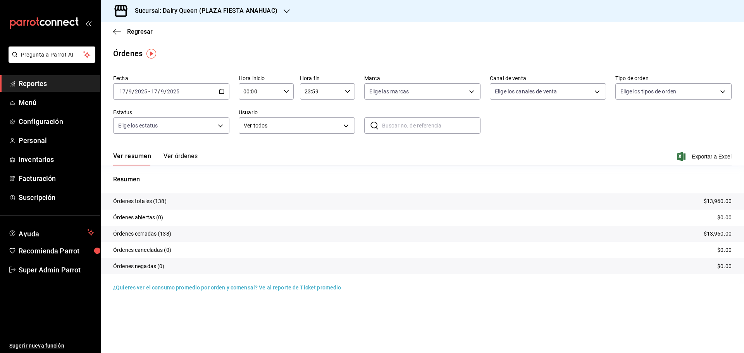
click at [171, 5] on div "Sucursal: Dairy Queen (PLAZA FIESTA ANAHUAC)" at bounding box center [200, 11] width 186 height 22
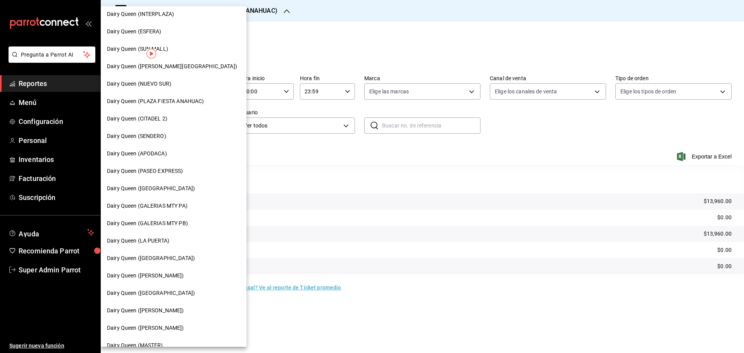
scroll to position [241, 0]
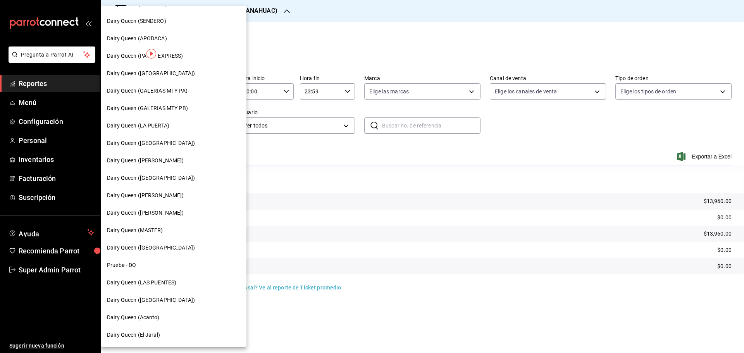
click at [169, 215] on span "Dairy Queen ([PERSON_NAME])" at bounding box center [145, 213] width 77 height 8
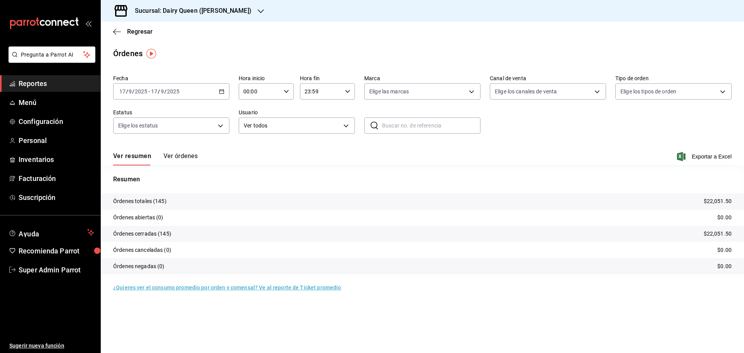
click at [130, 3] on div "Sucursal: Dairy Queen ([PERSON_NAME])" at bounding box center [187, 11] width 160 height 22
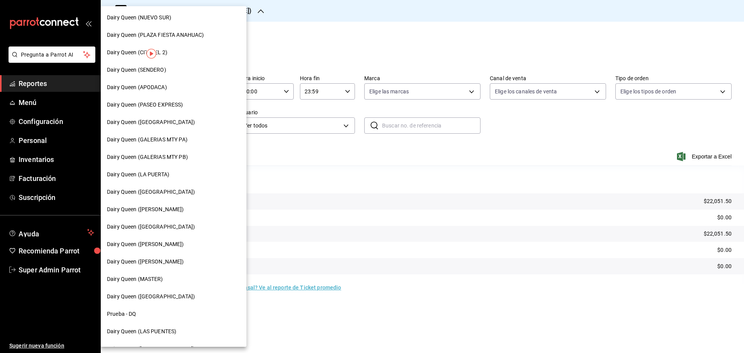
scroll to position [241, 0]
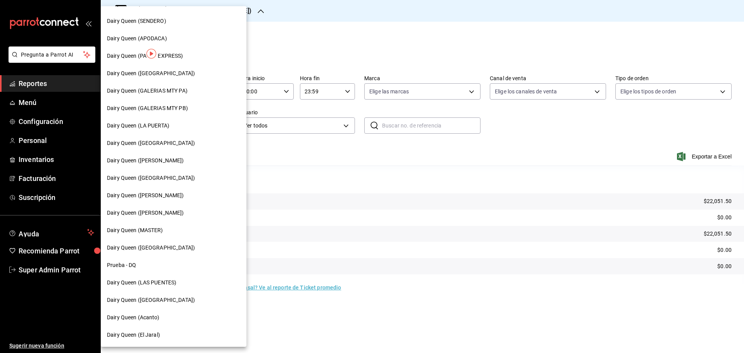
click at [172, 249] on span "Dairy Queen ([GEOGRAPHIC_DATA])" at bounding box center [151, 248] width 88 height 8
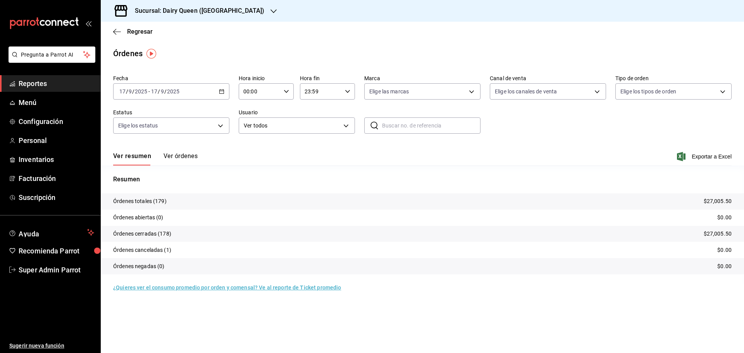
click at [144, 8] on h3 "Sucursal: Dairy Queen ([GEOGRAPHIC_DATA])" at bounding box center [197, 10] width 136 height 9
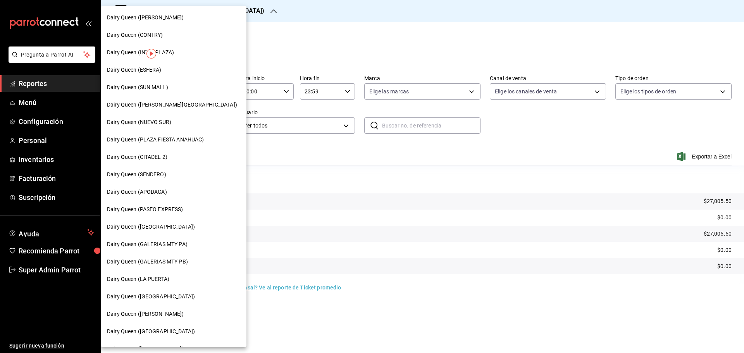
scroll to position [241, 0]
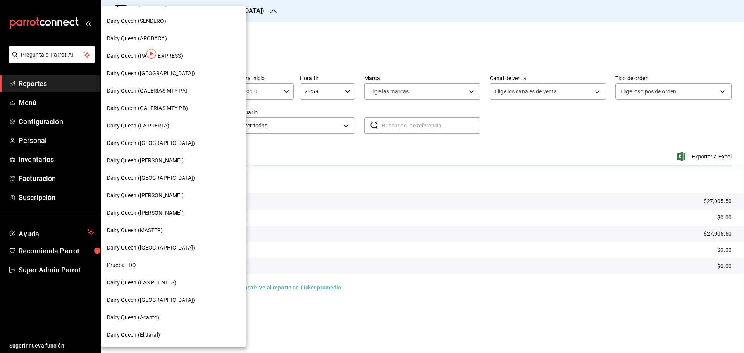
click at [155, 315] on span "Dairy Queen (Acanto)" at bounding box center [133, 317] width 53 height 8
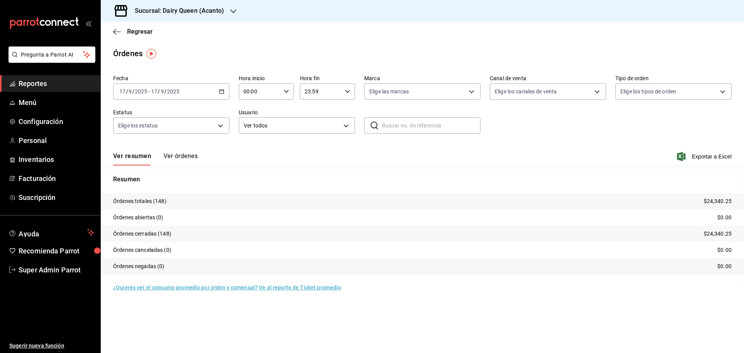
click at [167, 3] on div "Sucursal: Dairy Queen (Acanto)" at bounding box center [173, 11] width 132 height 22
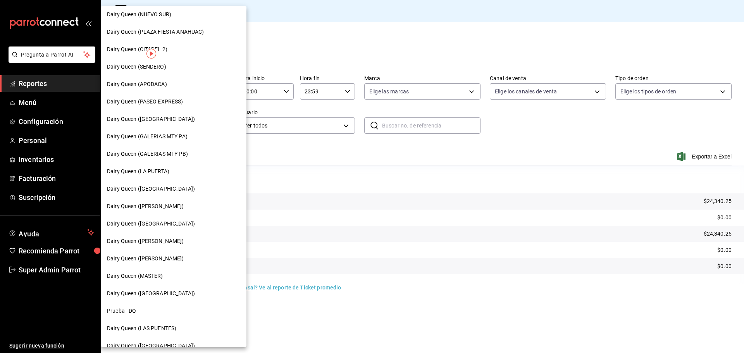
scroll to position [241, 0]
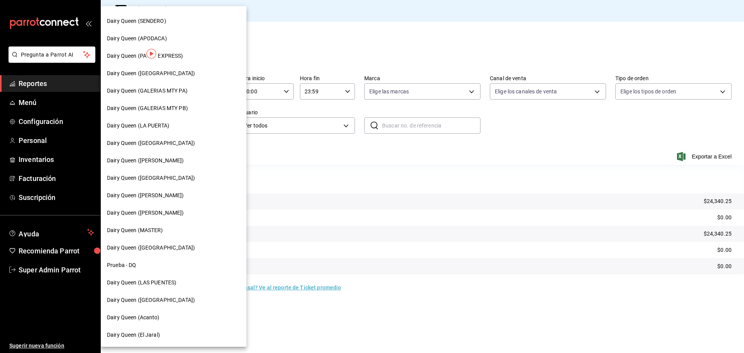
click at [162, 340] on div "Dairy Queen (El Jaral)" at bounding box center [174, 334] width 146 height 17
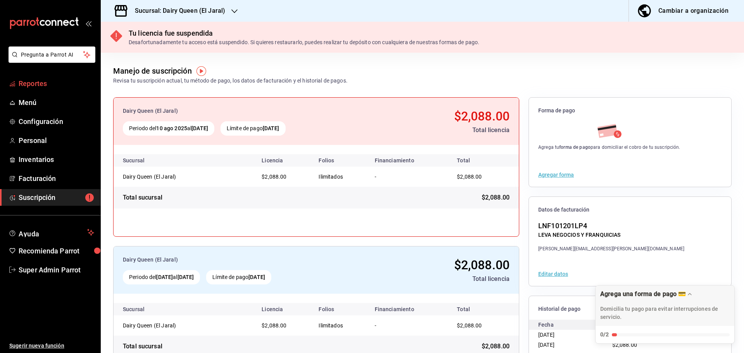
click at [43, 83] on span "Reportes" at bounding box center [57, 83] width 76 height 10
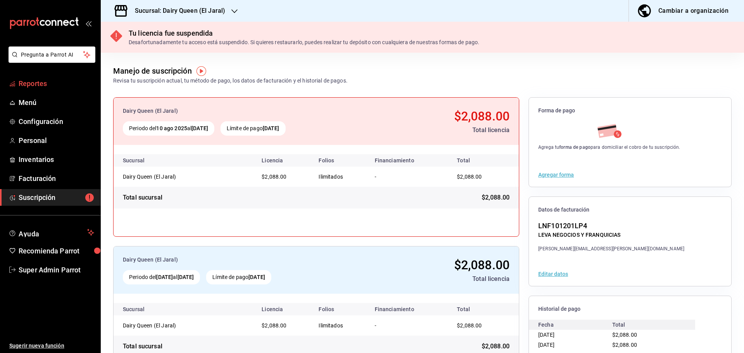
click at [62, 83] on span "Reportes" at bounding box center [57, 83] width 76 height 10
click at [48, 84] on span "Reportes" at bounding box center [57, 83] width 76 height 10
click at [44, 88] on span "Reportes" at bounding box center [57, 83] width 76 height 10
click at [50, 87] on span "Reportes" at bounding box center [57, 83] width 76 height 10
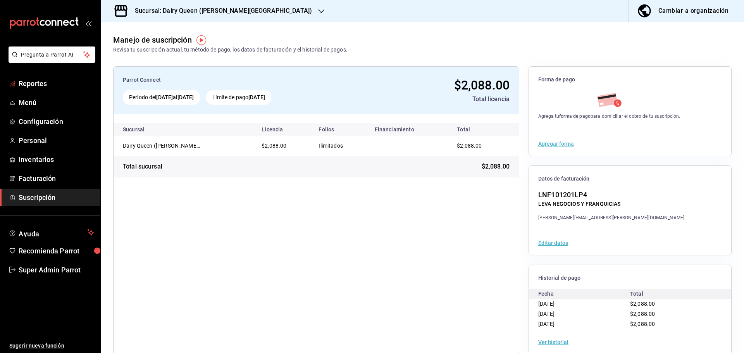
click at [50, 87] on span "Reportes" at bounding box center [57, 83] width 76 height 10
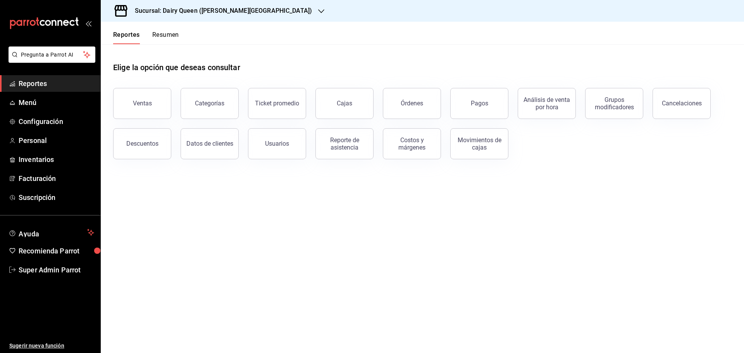
click at [172, 36] on button "Resumen" at bounding box center [165, 37] width 27 height 13
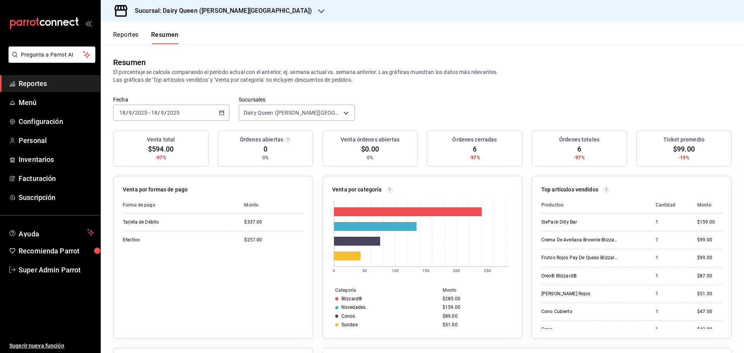
click at [189, 113] on div "2025-09-18 18 / 9 / 2025 - 2025-09-18 18 / 9 / 2025" at bounding box center [171, 113] width 116 height 16
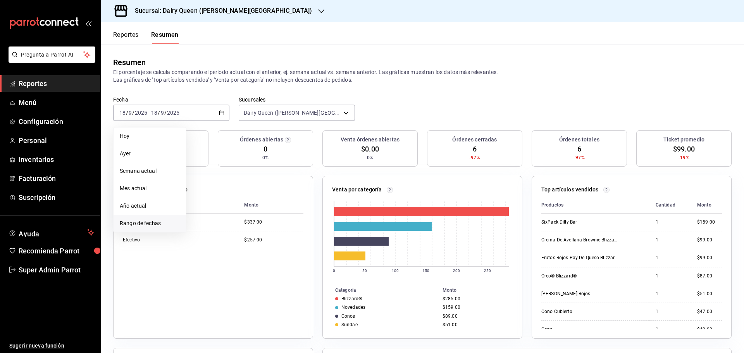
click at [147, 226] on span "Rango de fechas" at bounding box center [150, 223] width 60 height 8
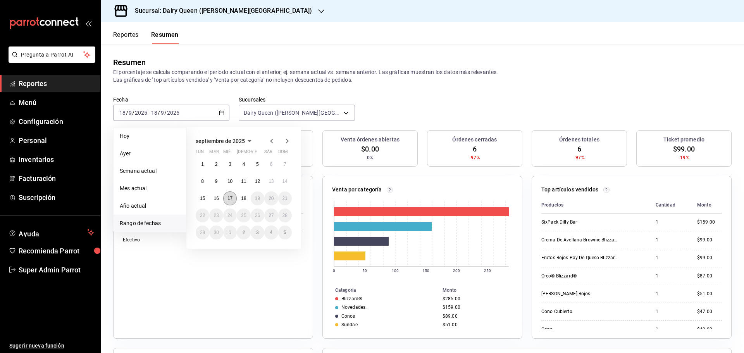
click at [229, 201] on abbr "17" at bounding box center [229, 198] width 5 height 5
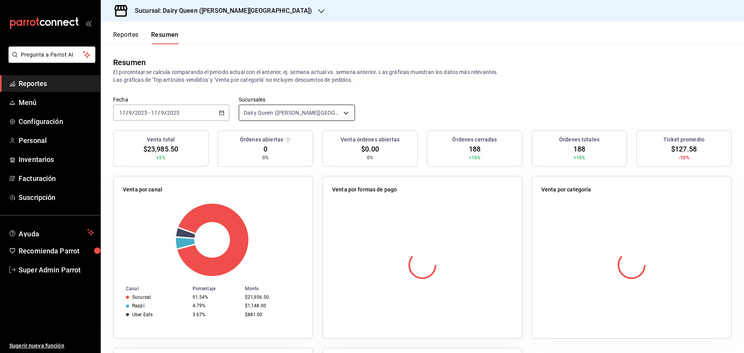
click at [275, 118] on body "Pregunta a Parrot AI Reportes Menú Configuración Personal Inventarios Facturaci…" at bounding box center [372, 176] width 744 height 353
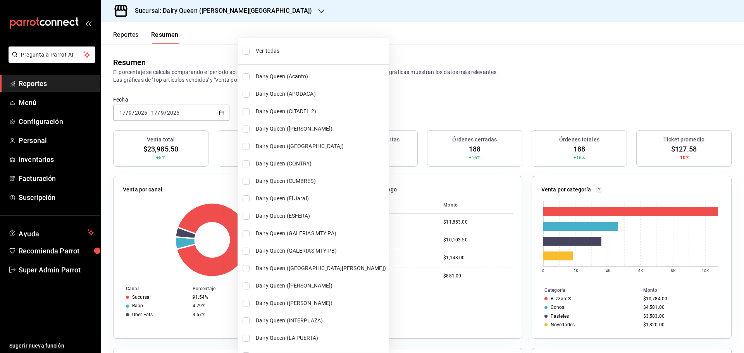
click at [269, 50] on span "Ver todas" at bounding box center [321, 51] width 130 height 8
type input "[object Object],[object Object],[object Object],[object Object],[object Object]…"
checkbox input "true"
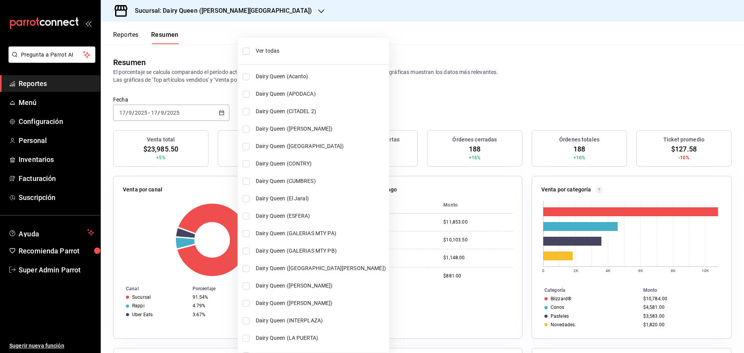
checkbox input "true"
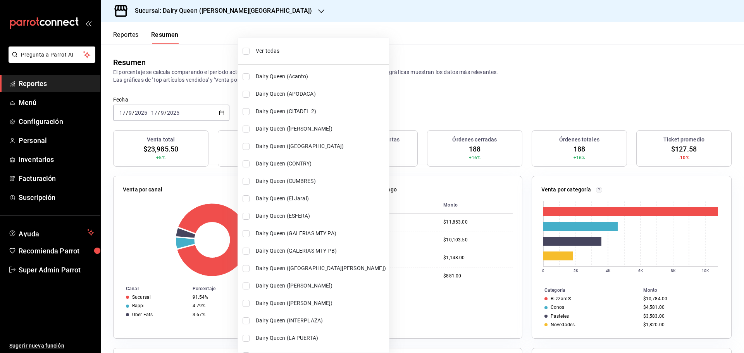
checkbox input "true"
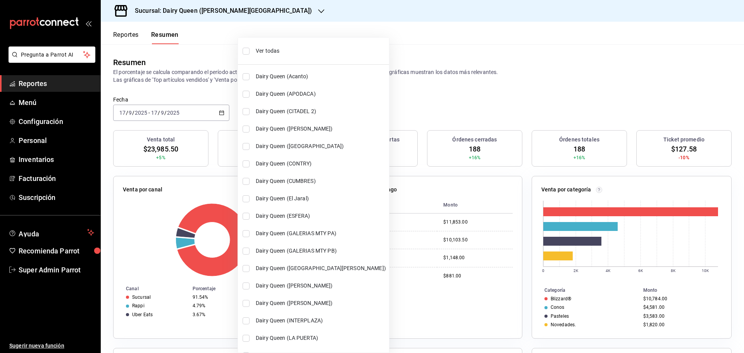
checkbox input "true"
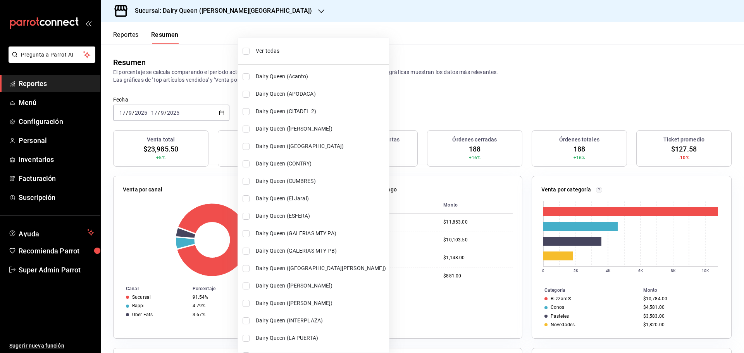
checkbox input "true"
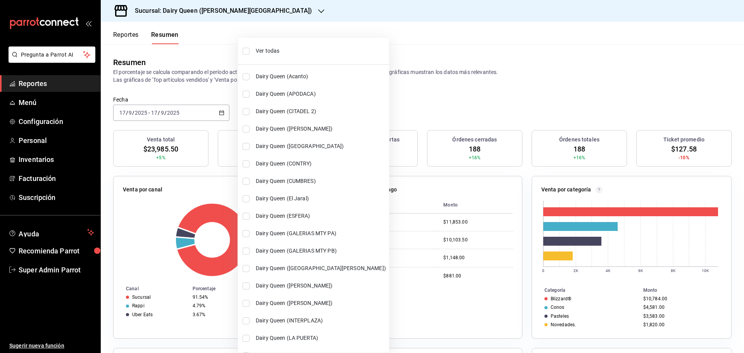
checkbox input "true"
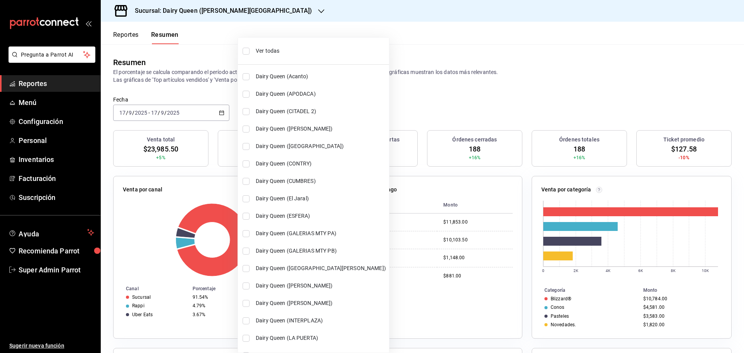
checkbox input "true"
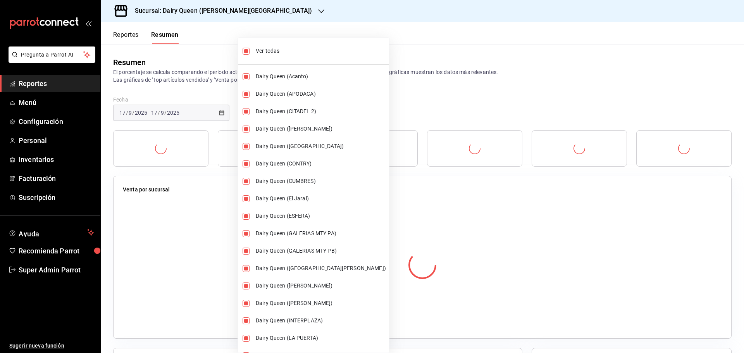
click at [499, 77] on div at bounding box center [372, 176] width 744 height 353
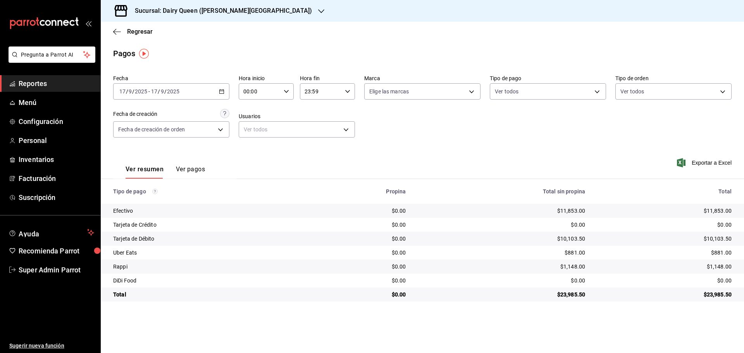
click at [150, 12] on h3 "Sucursal: Dairy Queen ([PERSON_NAME][GEOGRAPHIC_DATA])" at bounding box center [220, 10] width 183 height 9
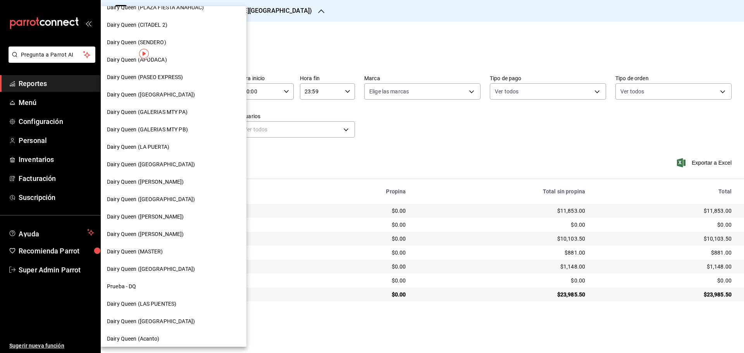
scroll to position [241, 0]
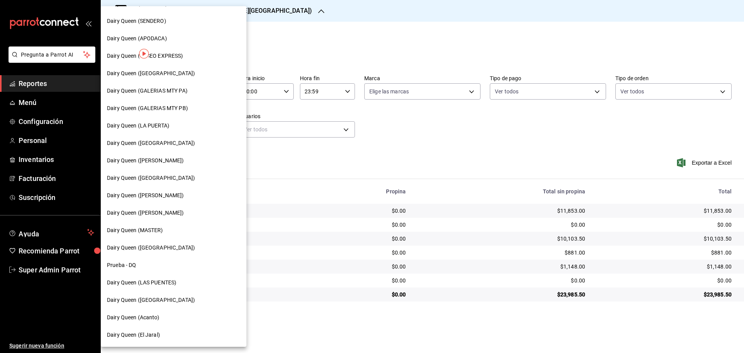
click at [165, 71] on span "Dairy Queen ([GEOGRAPHIC_DATA])" at bounding box center [151, 73] width 88 height 8
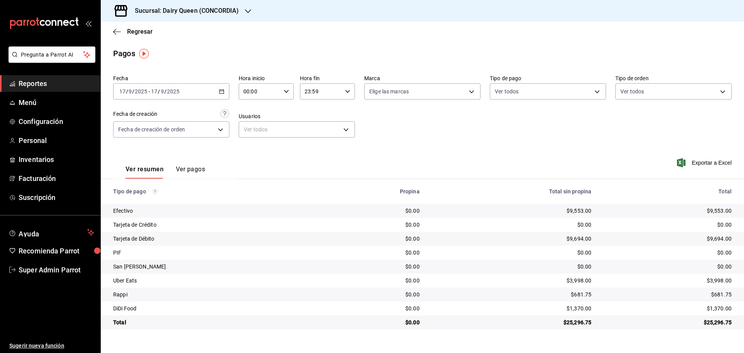
click at [164, 16] on div "Sucursal: Dairy Queen (CONCORDIA)" at bounding box center [180, 11] width 147 height 22
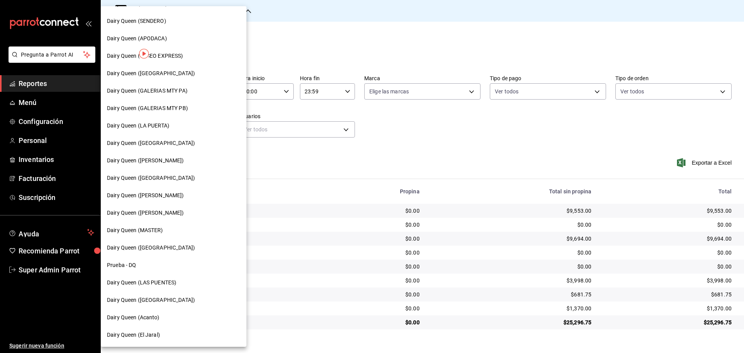
click at [164, 177] on span "Dairy Queen ([GEOGRAPHIC_DATA])" at bounding box center [151, 178] width 88 height 8
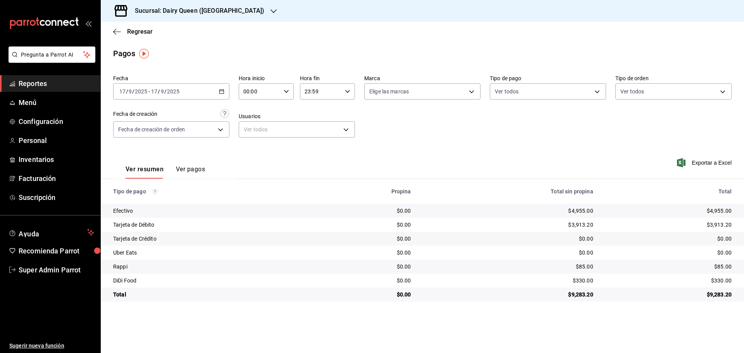
click at [155, 5] on div "Sucursal: Dairy Queen ([GEOGRAPHIC_DATA])" at bounding box center [193, 11] width 173 height 22
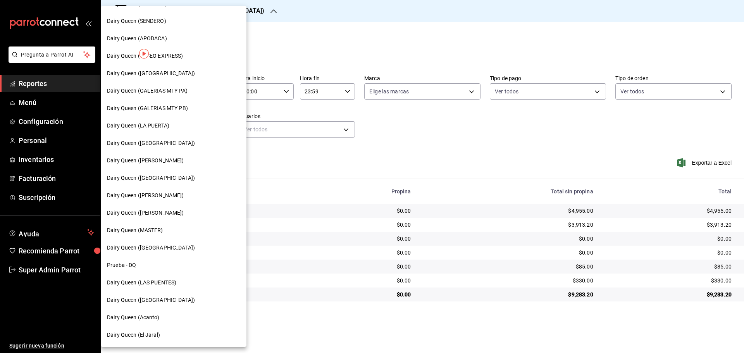
click at [182, 201] on div "Dairy Queen ([PERSON_NAME])" at bounding box center [174, 195] width 146 height 17
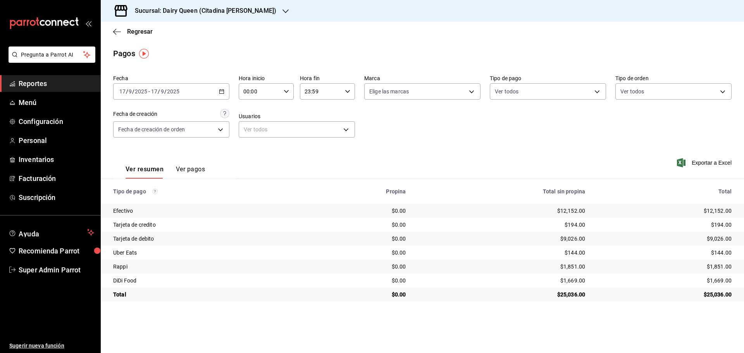
click at [152, 11] on h3 "Sucursal: Dairy Queen (Citadina [PERSON_NAME])" at bounding box center [203, 10] width 148 height 9
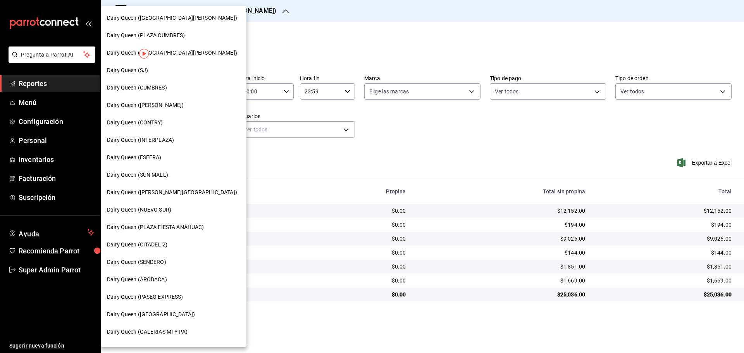
click at [167, 57] on div "Dairy Queen ([GEOGRAPHIC_DATA][PERSON_NAME])" at bounding box center [174, 52] width 146 height 17
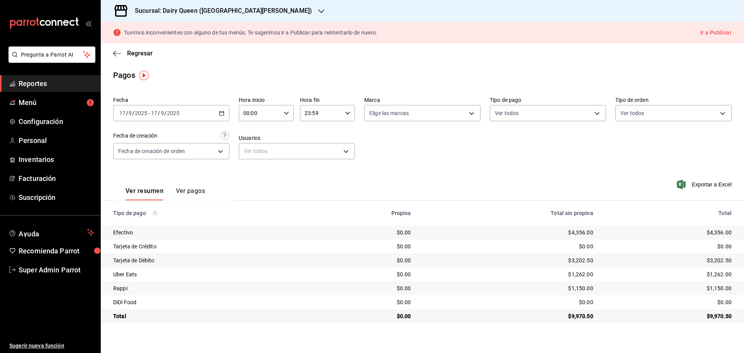
click at [143, 10] on h3 "Sucursal: Dairy Queen ([GEOGRAPHIC_DATA][PERSON_NAME])" at bounding box center [220, 10] width 183 height 9
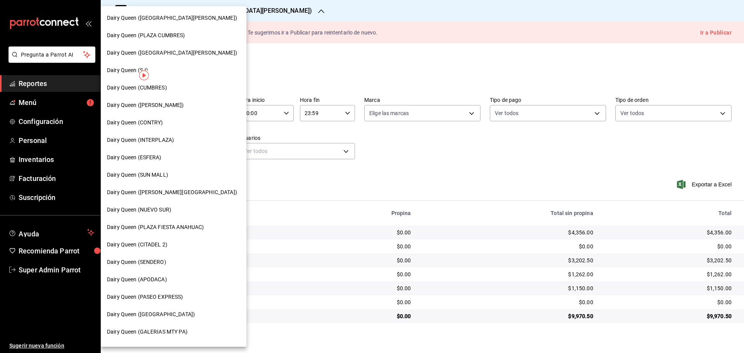
click at [158, 107] on span "Dairy Queen ([PERSON_NAME])" at bounding box center [145, 105] width 77 height 8
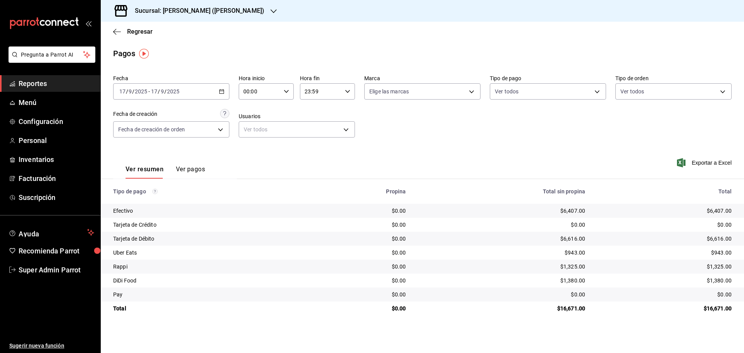
click at [144, 13] on h3 "Sucursal: [PERSON_NAME] ([PERSON_NAME])" at bounding box center [197, 10] width 136 height 9
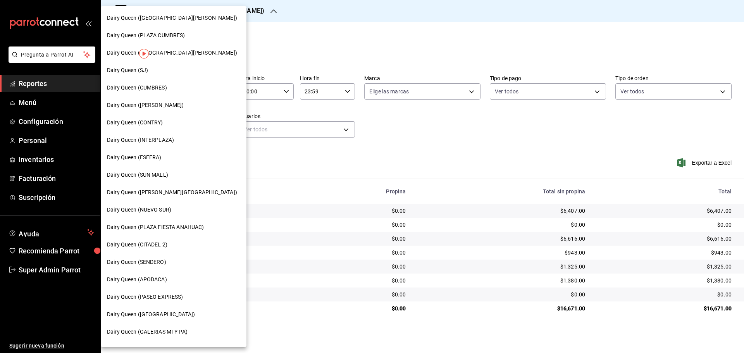
click at [153, 22] on div "Dairy Queen ([GEOGRAPHIC_DATA][PERSON_NAME])" at bounding box center [174, 17] width 146 height 17
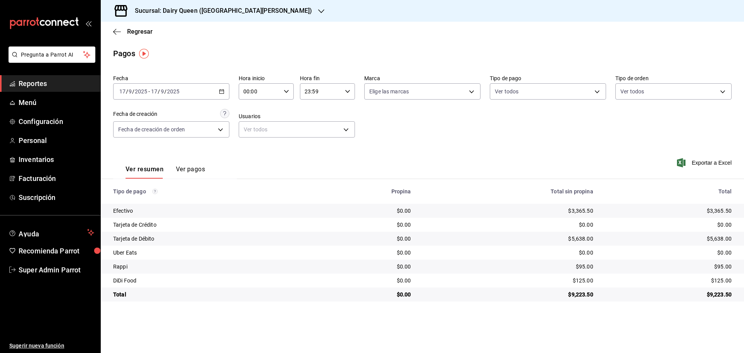
click at [150, 5] on div "Sucursal: Dairy Queen ([GEOGRAPHIC_DATA][PERSON_NAME])" at bounding box center [217, 11] width 220 height 22
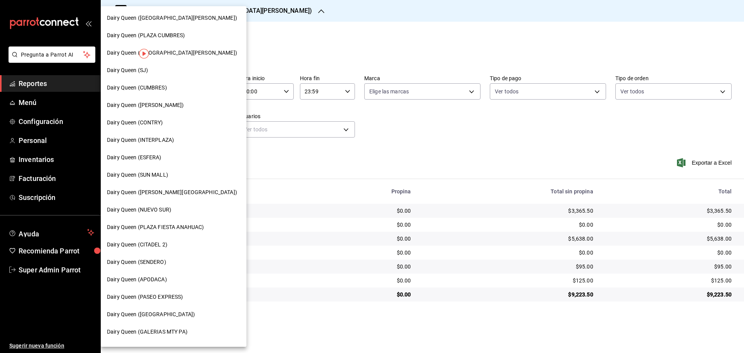
scroll to position [129, 0]
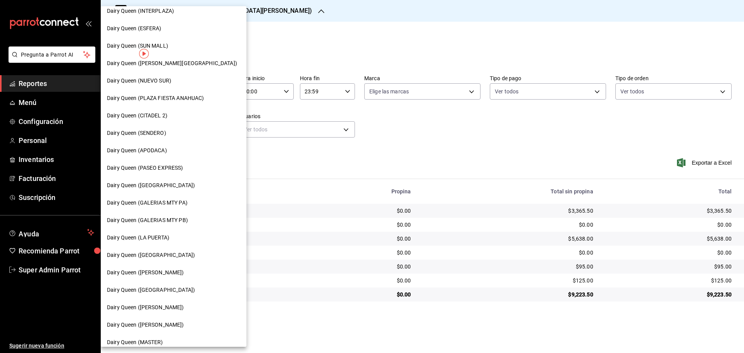
click at [187, 219] on span "Dairy Queen (GALERIAS MTY PB)" at bounding box center [147, 220] width 81 height 8
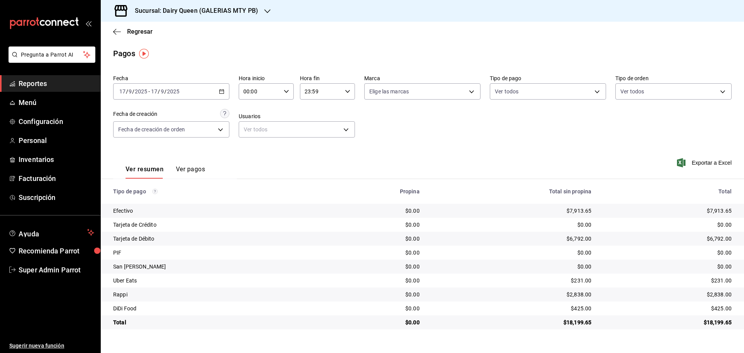
click at [161, 7] on h3 "Sucursal: Dairy Queen (GALERIAS MTY PB)" at bounding box center [193, 10] width 129 height 9
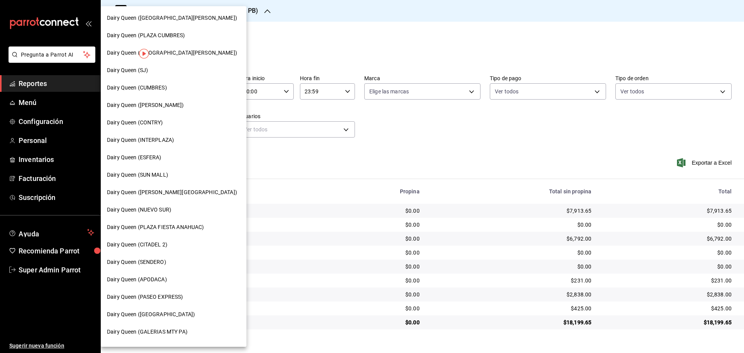
scroll to position [194, 0]
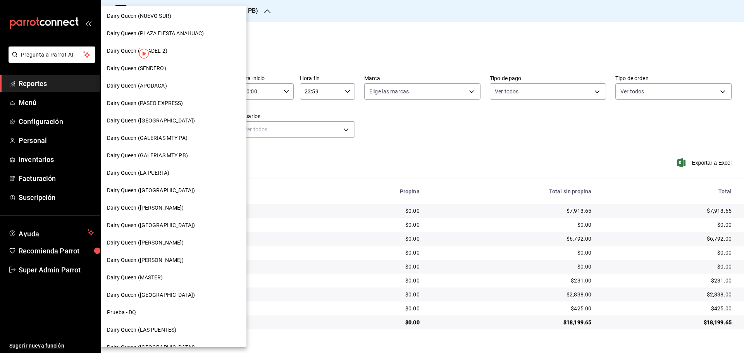
click at [180, 135] on span "Dairy Queen (GALERIAS MTY PA)" at bounding box center [147, 138] width 81 height 8
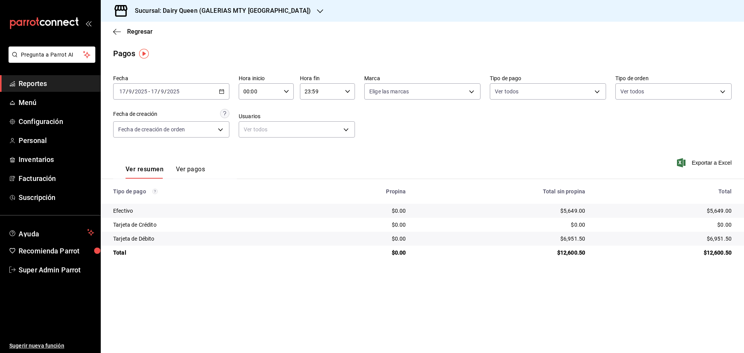
click at [172, 13] on h3 "Sucursal: Dairy Queen (GALERIAS MTY [GEOGRAPHIC_DATA])" at bounding box center [220, 10] width 182 height 9
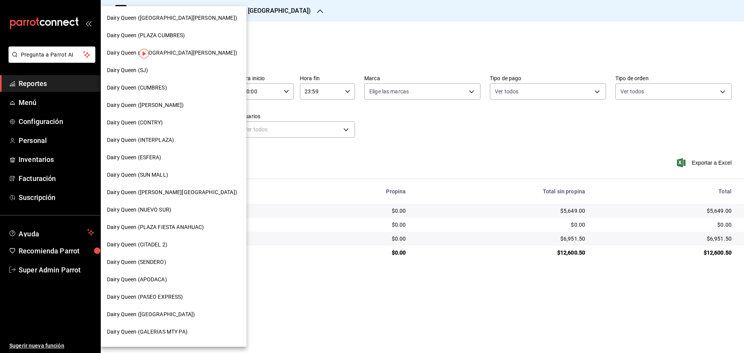
click at [159, 177] on span "Dairy Queen (SUN MALL)" at bounding box center [137, 175] width 61 height 8
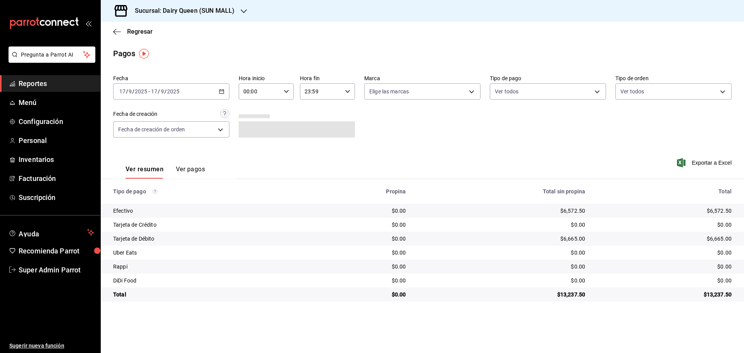
click at [157, 7] on h3 "Sucursal: Dairy Queen (SUN MALL)" at bounding box center [182, 10] width 106 height 9
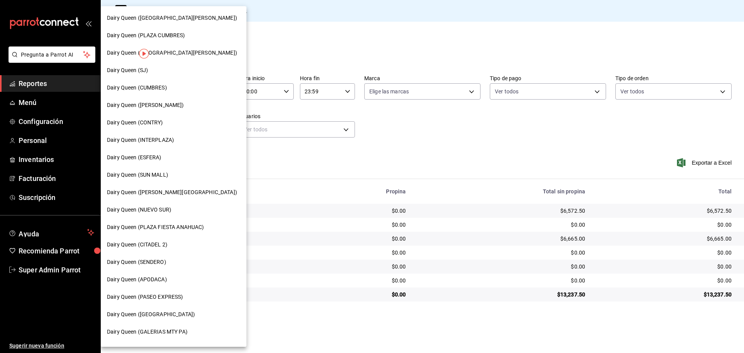
click at [150, 279] on span "Dairy Queen (APODACA)" at bounding box center [137, 279] width 60 height 8
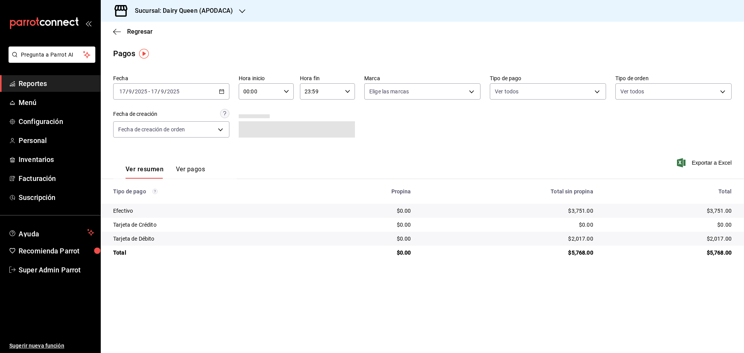
click at [180, 7] on h3 "Sucursal: Dairy Queen (APODACA)" at bounding box center [181, 10] width 104 height 9
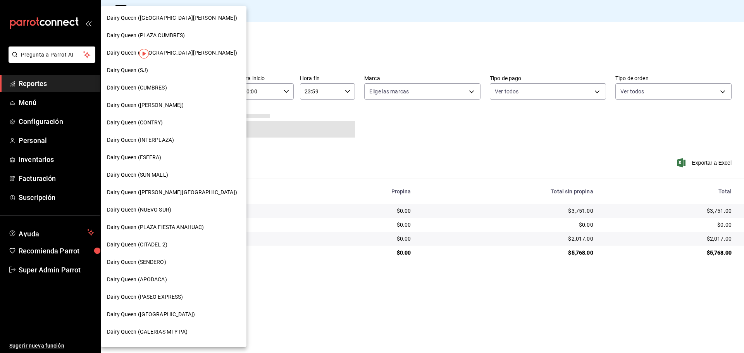
click at [155, 210] on span "Dairy Queen (NUEVO SUR)" at bounding box center [139, 210] width 64 height 8
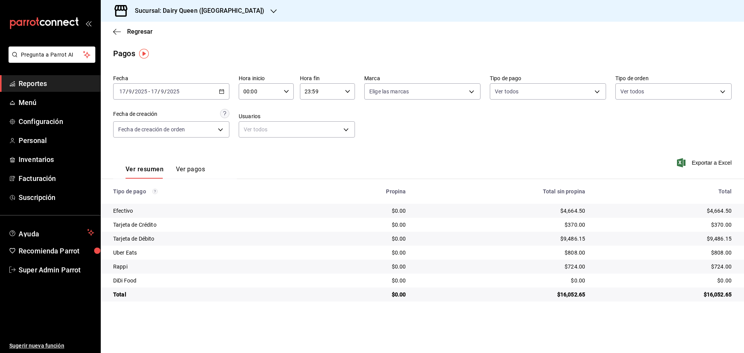
click at [160, 10] on h3 "Sucursal: Dairy Queen ([GEOGRAPHIC_DATA])" at bounding box center [197, 10] width 136 height 9
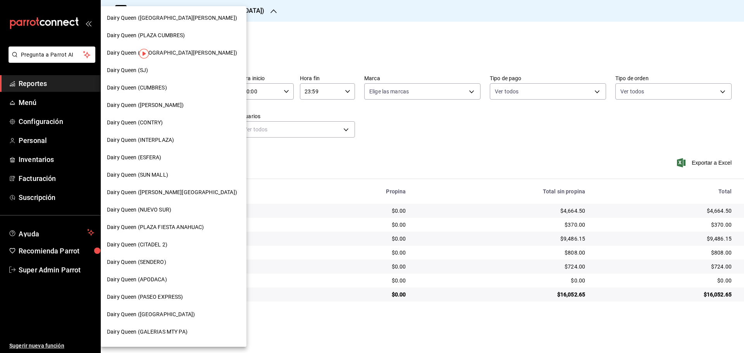
click at [147, 162] on div "Dairy Queen (ESFERA)" at bounding box center [174, 157] width 146 height 17
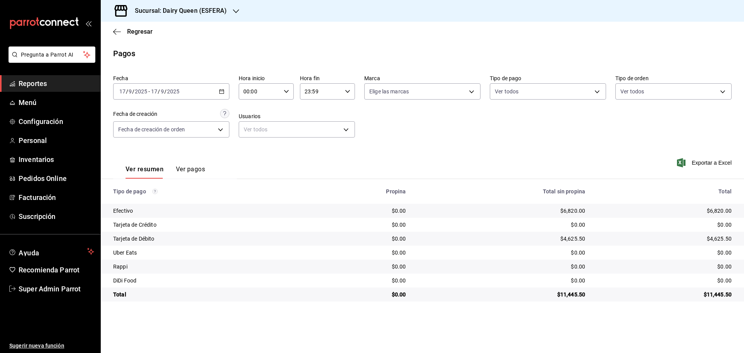
click at [152, 5] on div "Sucursal: Dairy Queen (ESFERA)" at bounding box center [174, 11] width 135 height 22
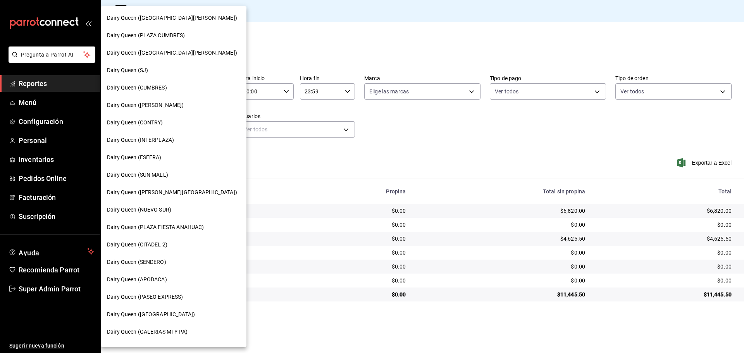
scroll to position [241, 0]
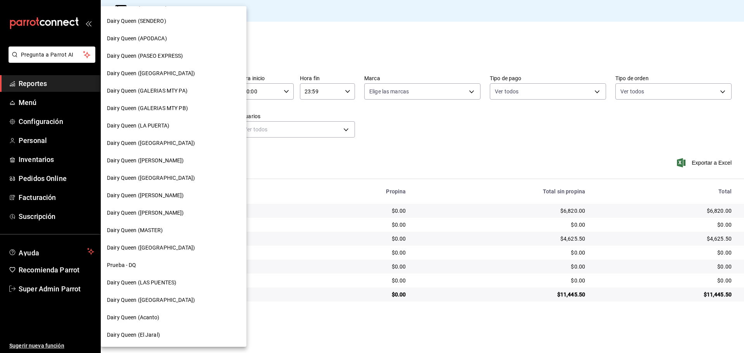
click at [155, 160] on span "Dairy Queen ([PERSON_NAME])" at bounding box center [145, 160] width 77 height 8
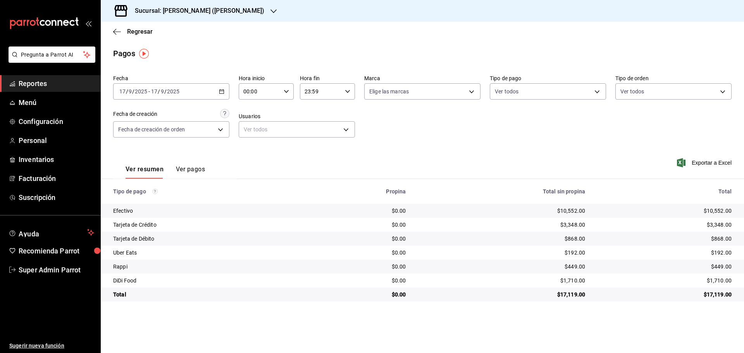
click at [175, 8] on h3 "Sucursal: [PERSON_NAME] ([PERSON_NAME])" at bounding box center [197, 10] width 136 height 9
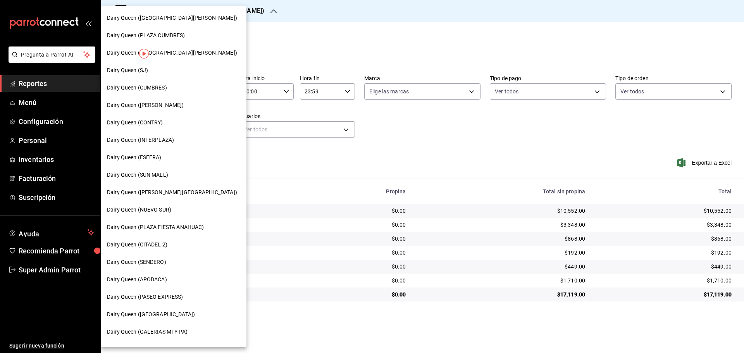
click at [164, 144] on span "Dairy Queen (INTERPLAZA)" at bounding box center [140, 140] width 67 height 8
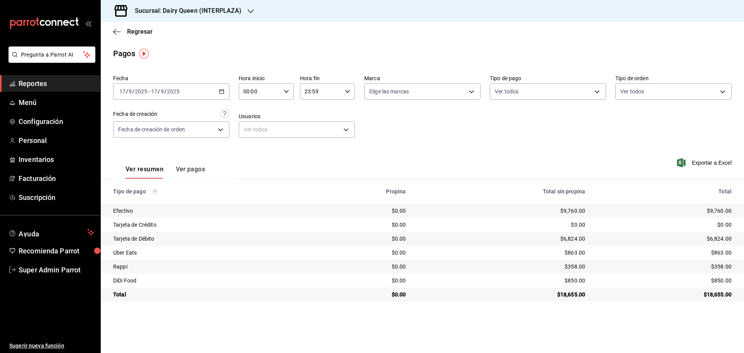
click at [165, 9] on h3 "Sucursal: Dairy Queen (INTERPLAZA)" at bounding box center [185, 10] width 113 height 9
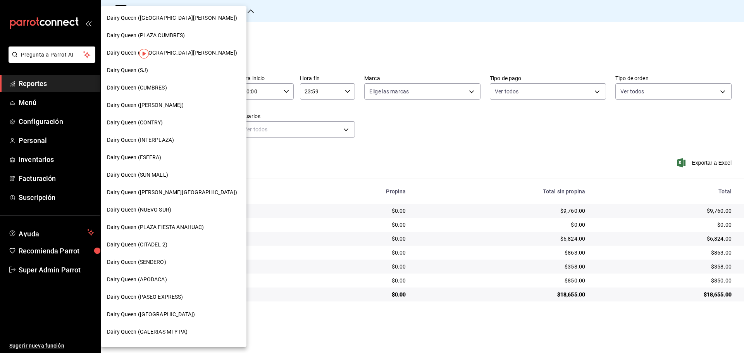
click at [156, 243] on span "Dairy Queen (CITADEL 2)" at bounding box center [137, 245] width 60 height 8
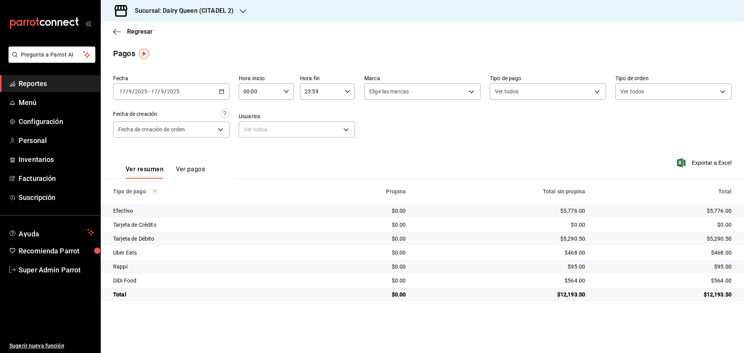
click at [158, 12] on h3 "Sucursal: Dairy Queen (CITADEL 2)" at bounding box center [181, 10] width 105 height 9
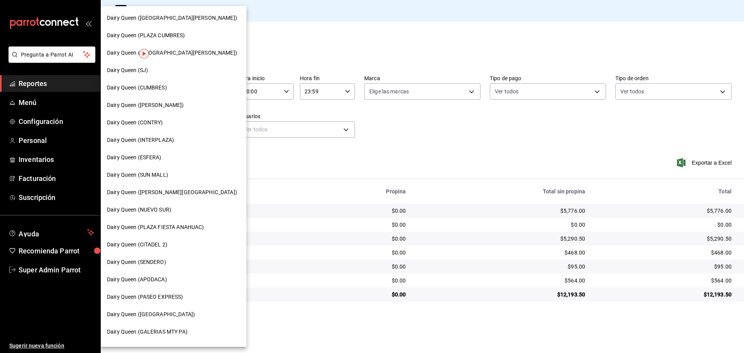
click at [162, 36] on span "Dairy Queen (PLAZA CUMBRES)" at bounding box center [146, 35] width 78 height 8
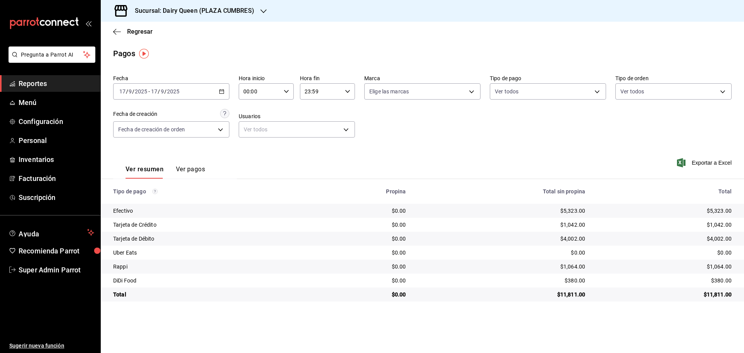
click at [151, 4] on div "Sucursal: Dairy Queen (PLAZA CUMBRES)" at bounding box center [188, 11] width 163 height 22
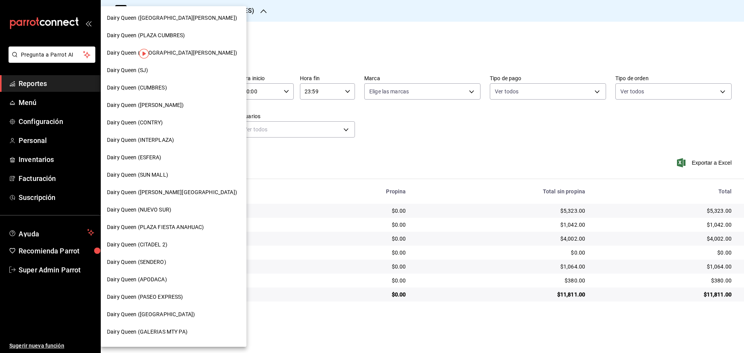
click at [151, 220] on div "Dairy Queen (PLAZA FIESTA ANAHUAC)" at bounding box center [174, 226] width 146 height 17
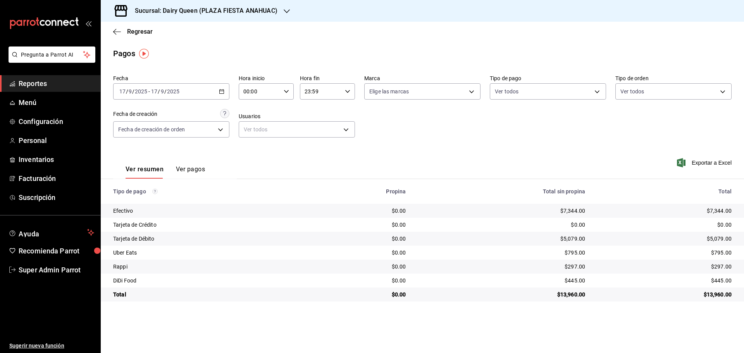
click at [168, 17] on div "Sucursal: Dairy Queen (PLAZA FIESTA ANAHUAC)" at bounding box center [200, 11] width 186 height 22
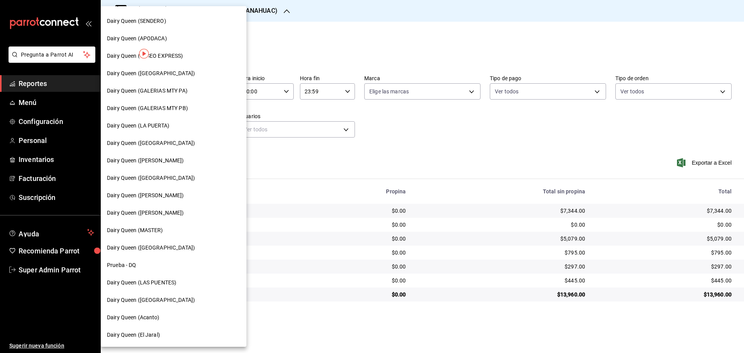
click at [169, 217] on span "Dairy Queen ([PERSON_NAME])" at bounding box center [145, 213] width 77 height 8
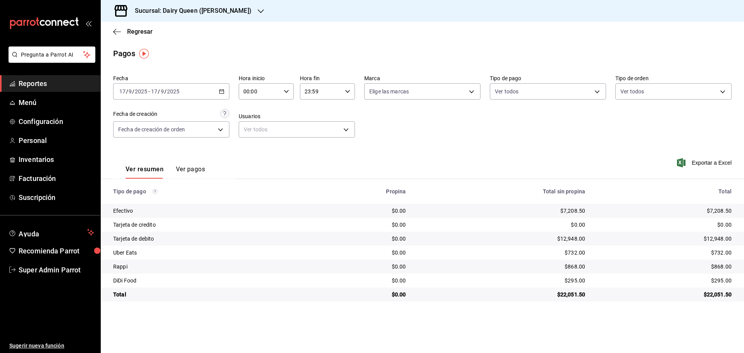
click at [160, 4] on div "Sucursal: Dairy Queen ([PERSON_NAME])" at bounding box center [187, 11] width 160 height 22
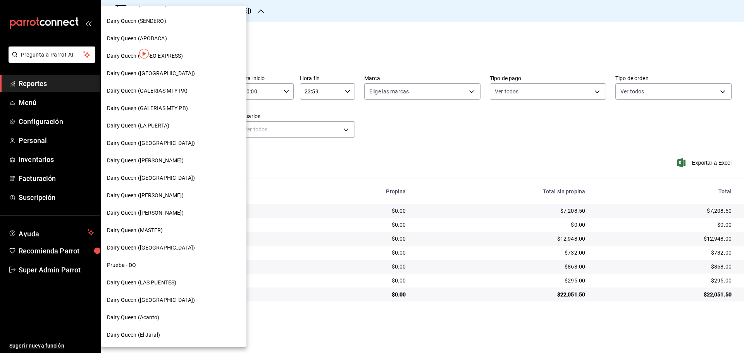
click at [170, 248] on span "Dairy Queen ([GEOGRAPHIC_DATA])" at bounding box center [151, 248] width 88 height 8
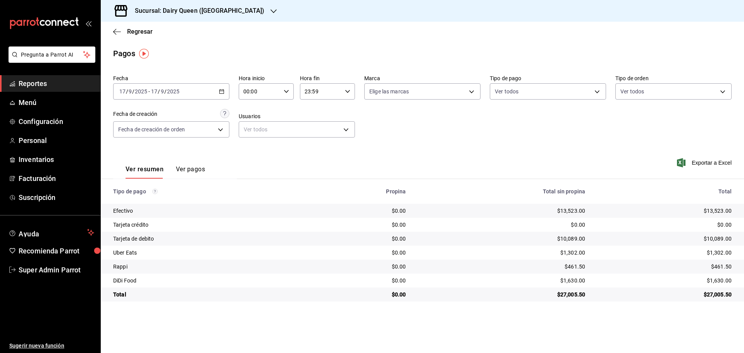
click at [164, 11] on h3 "Sucursal: Dairy Queen ([GEOGRAPHIC_DATA])" at bounding box center [197, 10] width 136 height 9
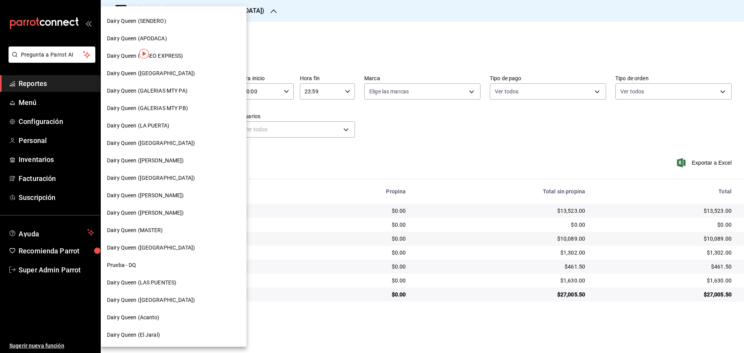
click at [152, 317] on span "Dairy Queen (Acanto)" at bounding box center [133, 317] width 53 height 8
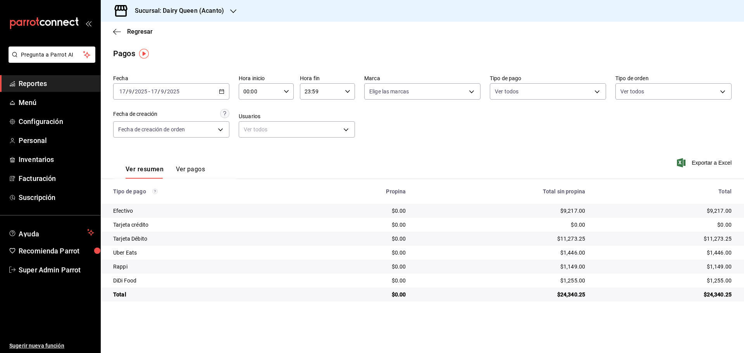
click at [175, 20] on div "Sucursal: Dairy Queen (Acanto)" at bounding box center [173, 11] width 132 height 22
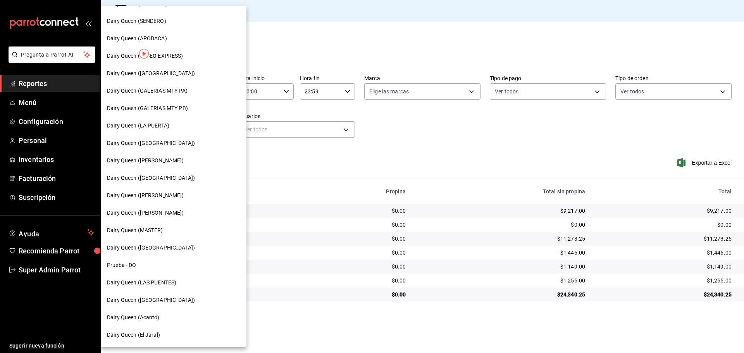
click at [149, 338] on span "Dairy Queen (El Jaral)" at bounding box center [133, 335] width 53 height 8
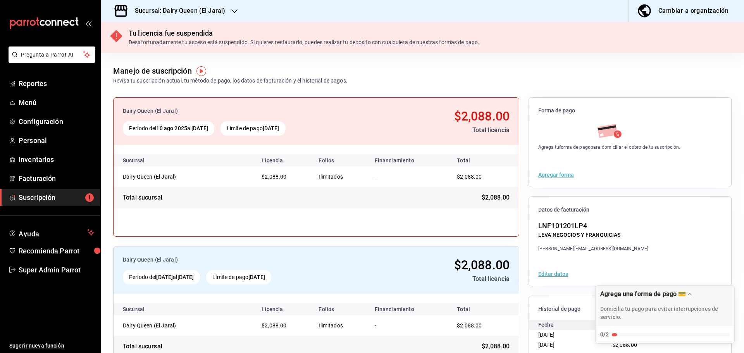
click at [182, 16] on div "Sucursal: Dairy Queen (El Jaral)" at bounding box center [174, 11] width 134 height 22
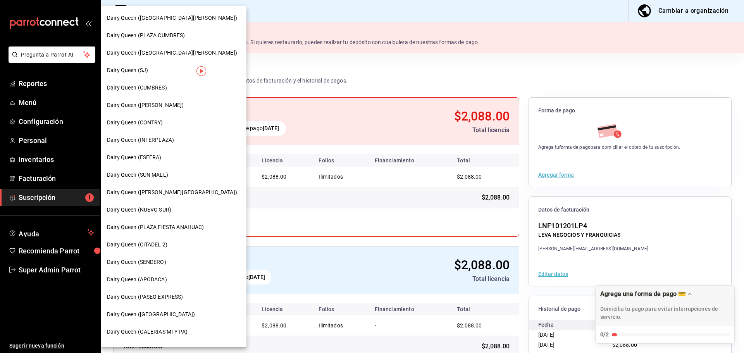
click at [169, 190] on span "Dairy Queen ([PERSON_NAME][GEOGRAPHIC_DATA])" at bounding box center [172, 192] width 130 height 8
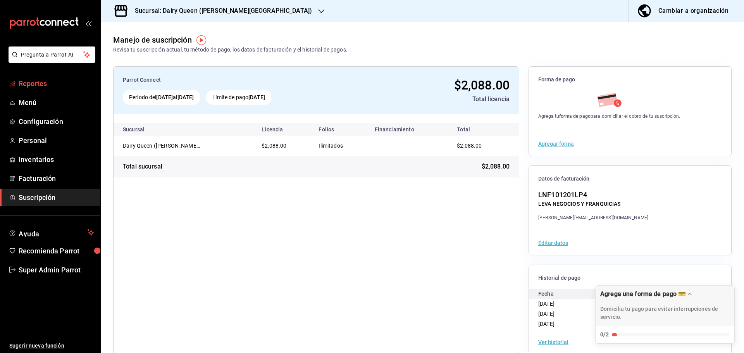
click at [54, 81] on span "Reportes" at bounding box center [57, 83] width 76 height 10
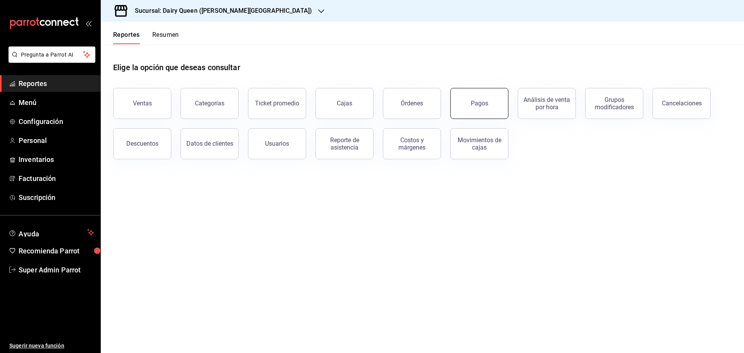
click at [463, 97] on button "Pagos" at bounding box center [479, 103] width 58 height 31
